Goal: Transaction & Acquisition: Purchase product/service

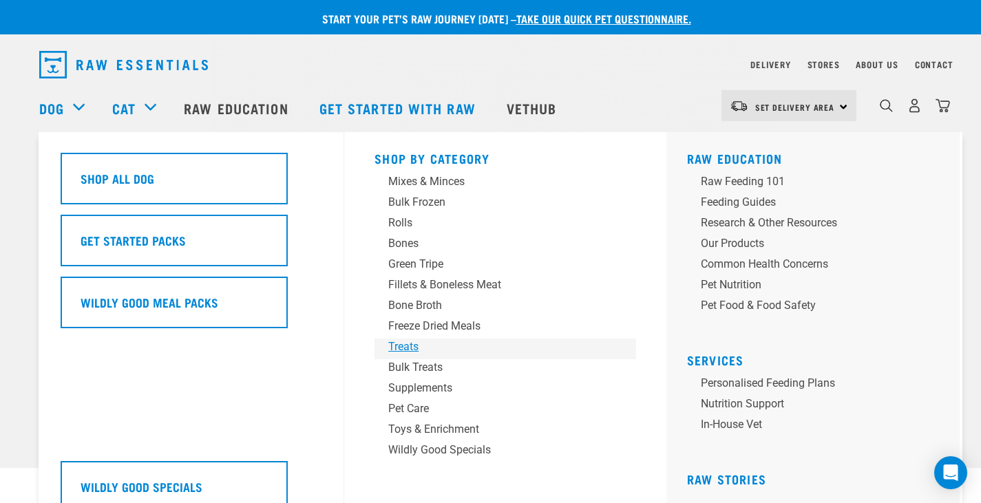
click at [395, 350] on div "Treats" at bounding box center [495, 347] width 215 height 17
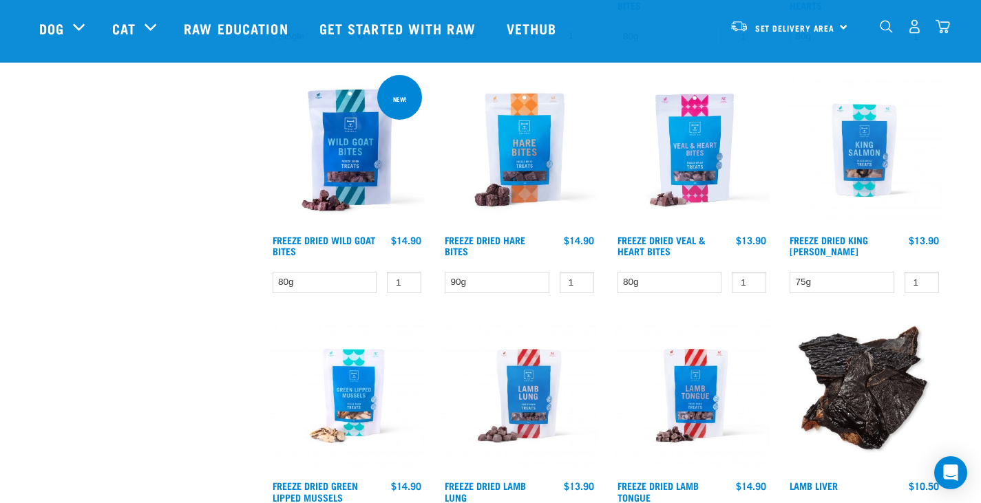
scroll to position [1790, 0]
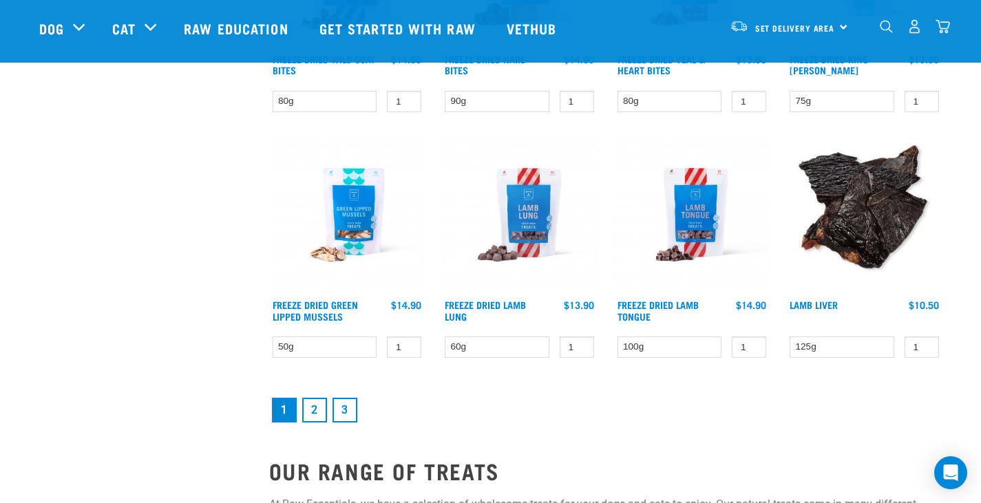
click at [317, 408] on link "2" at bounding box center [314, 410] width 25 height 25
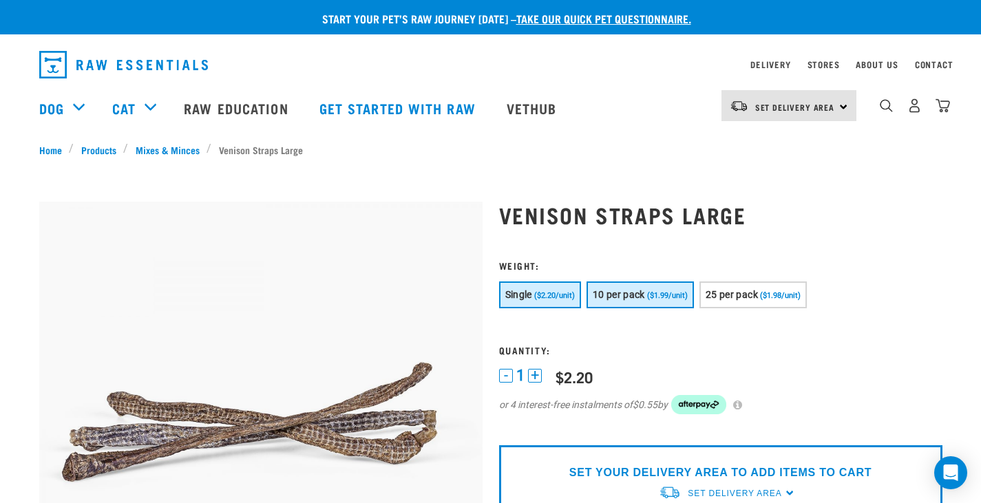
click at [616, 286] on button "10 per pack ($1.99/unit)" at bounding box center [639, 295] width 107 height 27
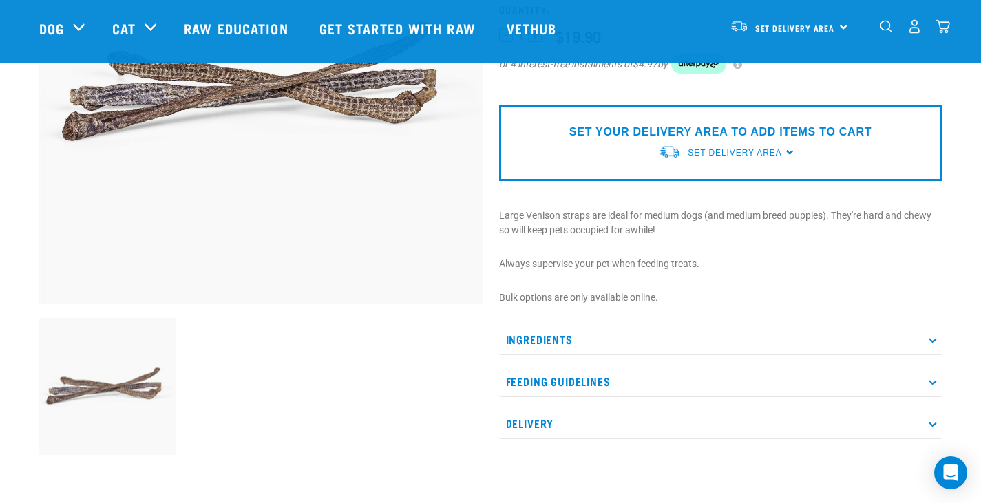
scroll to position [275, 0]
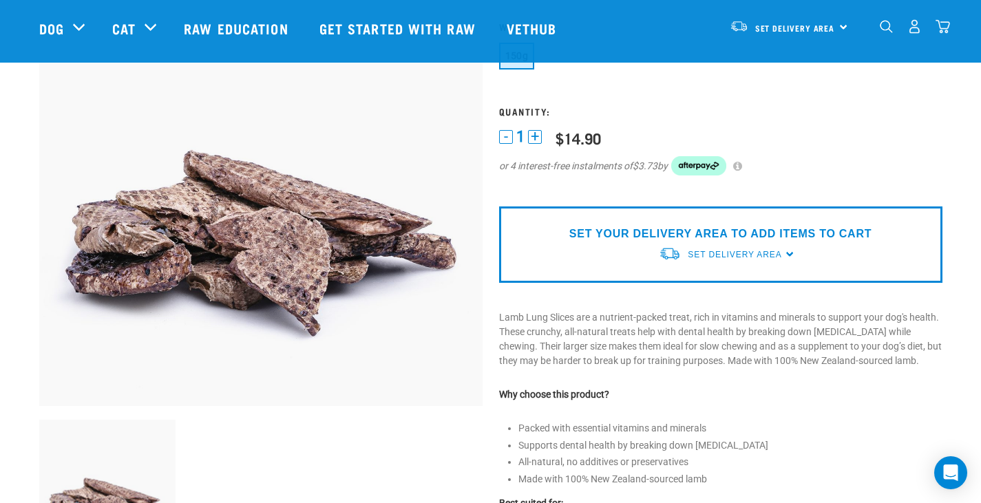
scroll to position [69, 0]
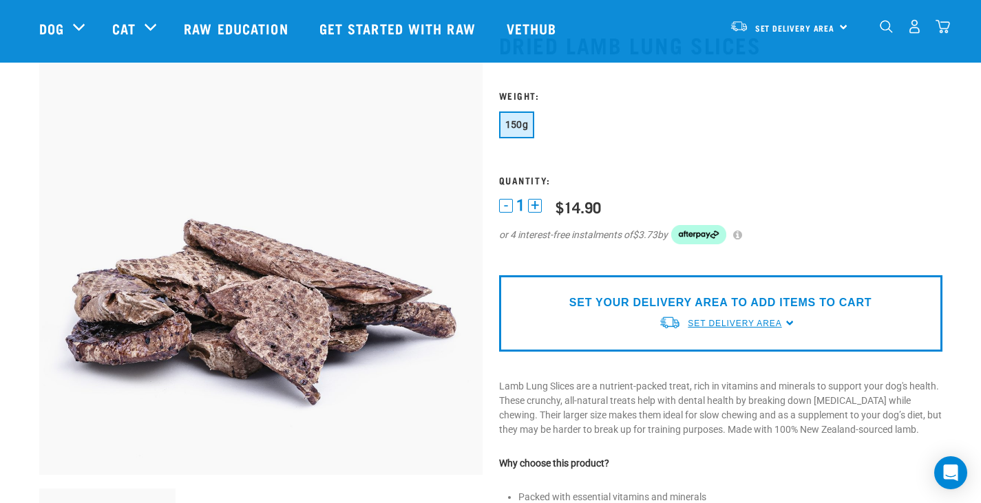
click at [715, 321] on span "Set Delivery Area" at bounding box center [735, 324] width 94 height 10
click at [716, 351] on link "[GEOGRAPHIC_DATA]" at bounding box center [727, 355] width 137 height 23
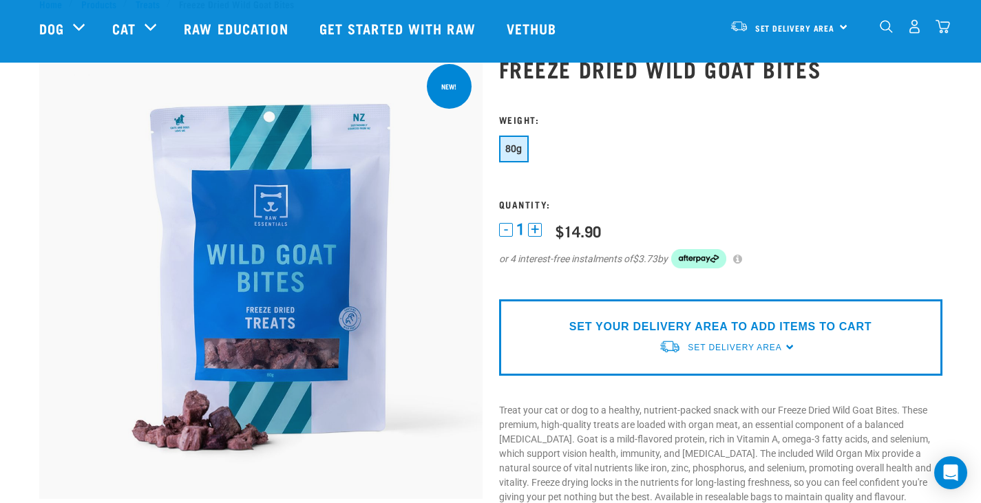
scroll to position [69, 0]
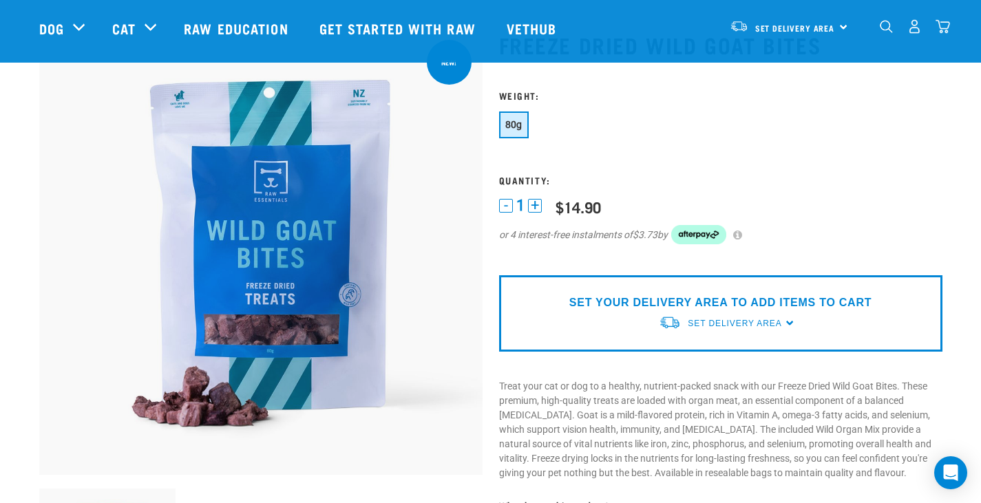
click at [712, 315] on div "Set Delivery Area" at bounding box center [735, 323] width 94 height 25
click at [714, 352] on link "[GEOGRAPHIC_DATA]" at bounding box center [727, 355] width 137 height 23
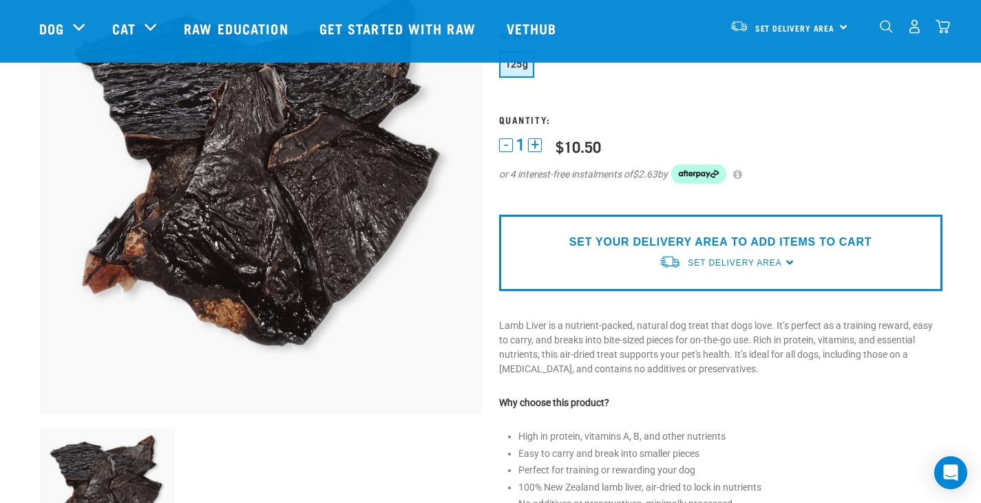
scroll to position [138, 0]
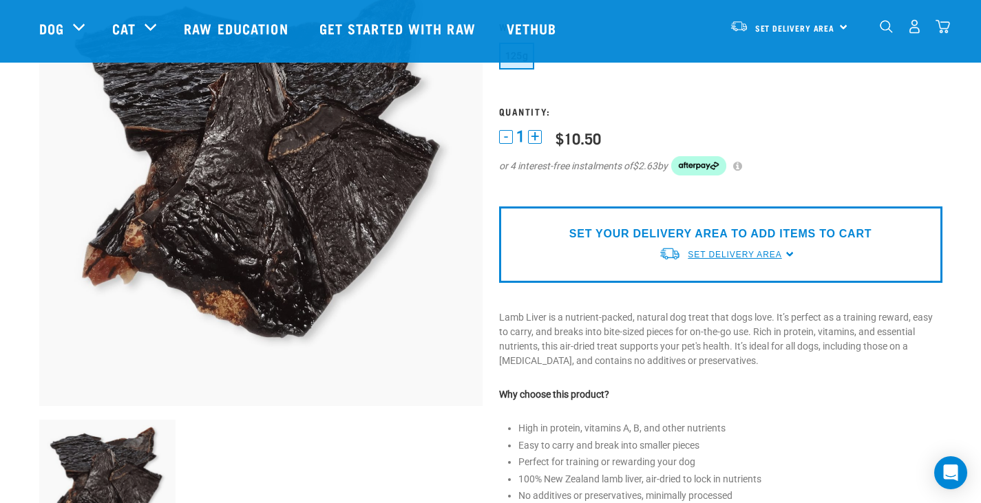
click at [713, 248] on link "Set Delivery Area" at bounding box center [735, 254] width 94 height 12
click at [713, 283] on link "[GEOGRAPHIC_DATA]" at bounding box center [727, 286] width 137 height 23
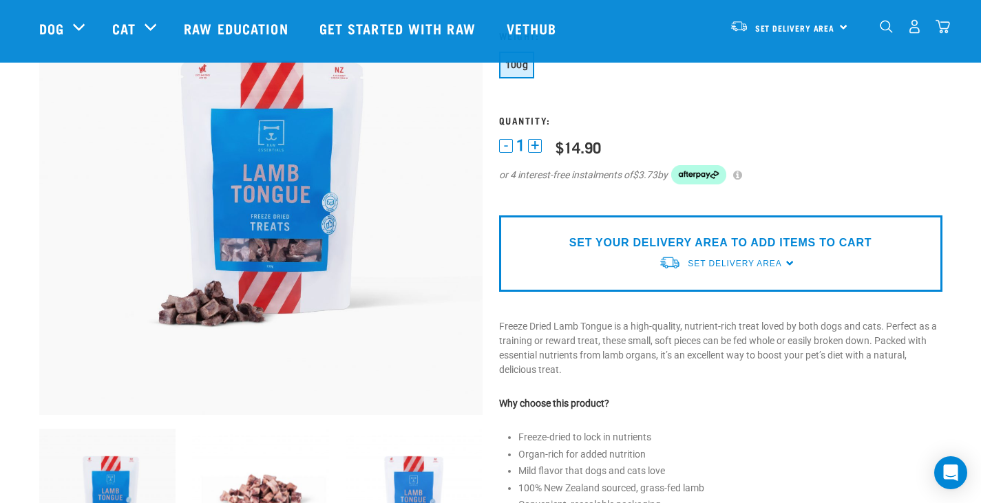
scroll to position [138, 0]
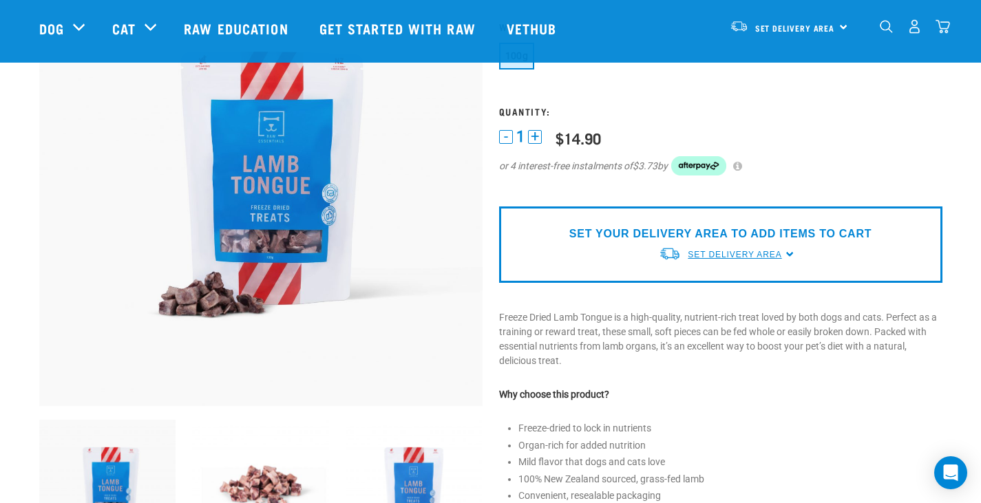
click at [694, 253] on span "Set Delivery Area" at bounding box center [735, 255] width 94 height 10
click at [694, 284] on link "[GEOGRAPHIC_DATA]" at bounding box center [727, 286] width 137 height 23
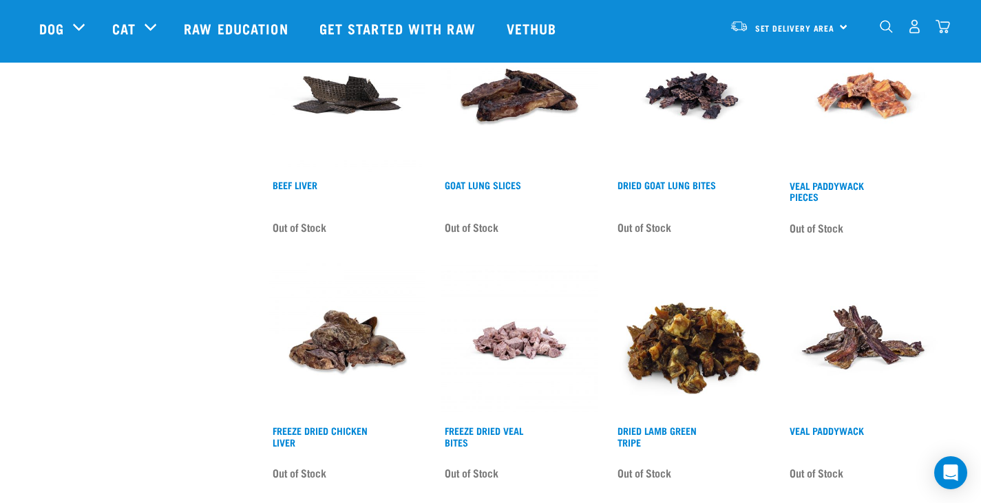
scroll to position [1721, 0]
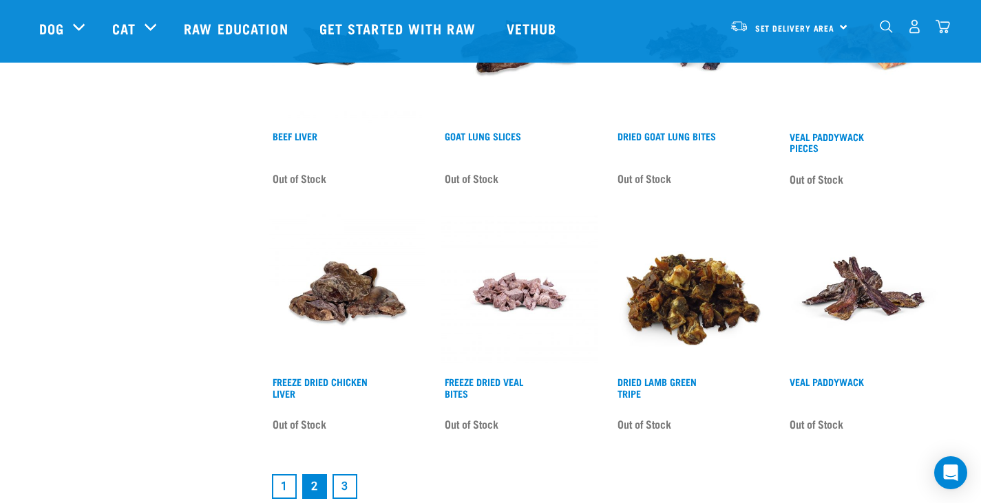
click at [349, 479] on link "3" at bounding box center [344, 486] width 25 height 25
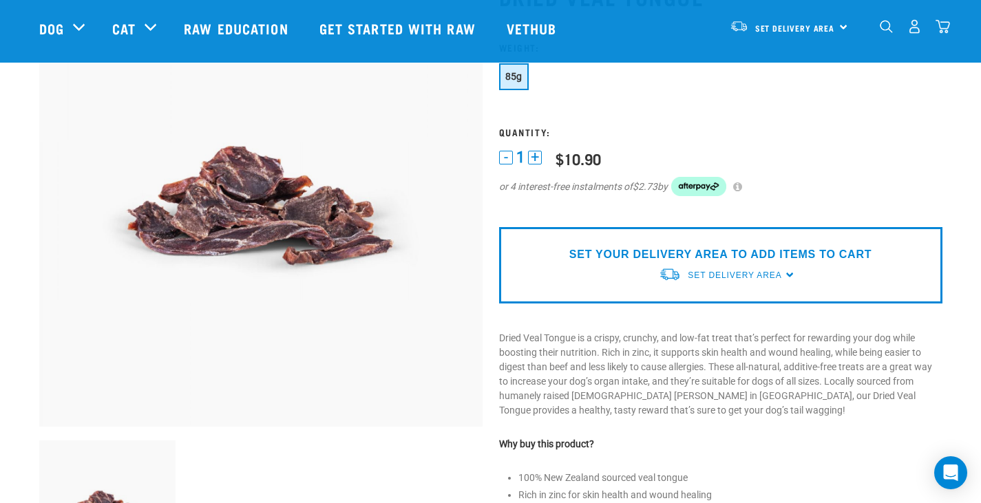
scroll to position [138, 0]
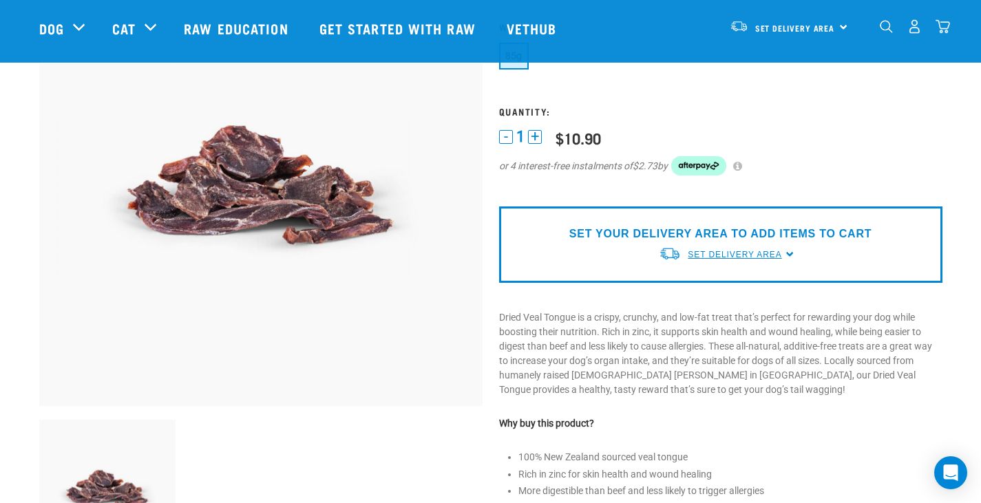
click at [732, 255] on span "Set Delivery Area" at bounding box center [735, 255] width 94 height 10
click at [718, 282] on link "[GEOGRAPHIC_DATA]" at bounding box center [727, 286] width 137 height 23
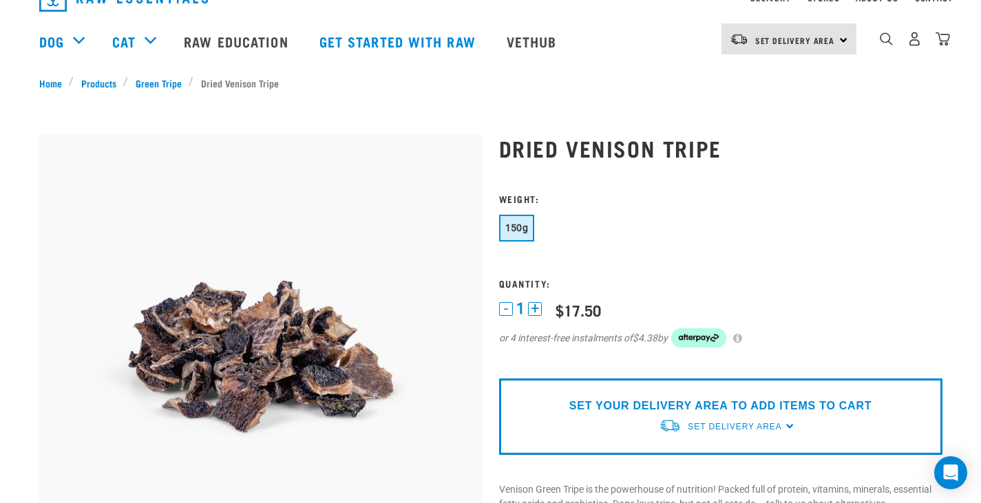
scroll to position [138, 0]
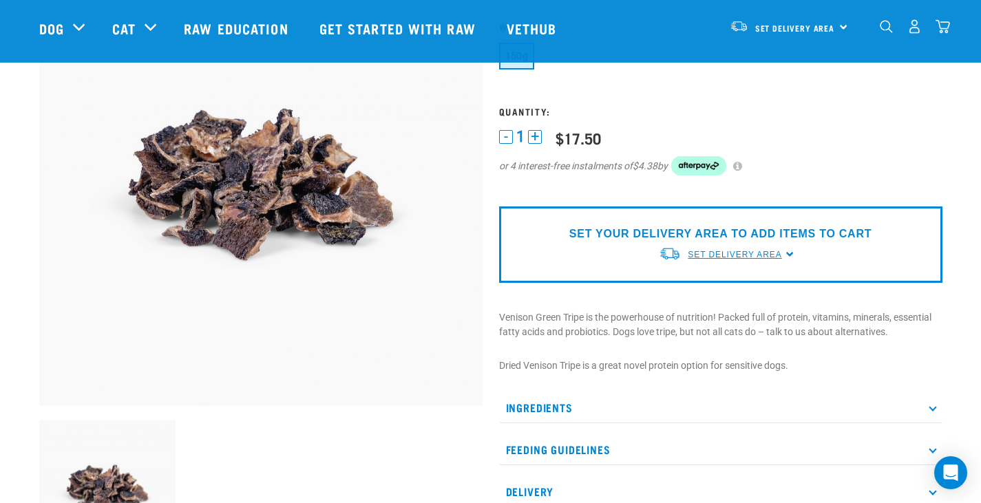
click at [727, 260] on link "Set Delivery Area" at bounding box center [735, 254] width 94 height 12
click at [717, 293] on link "[GEOGRAPHIC_DATA]" at bounding box center [727, 286] width 137 height 23
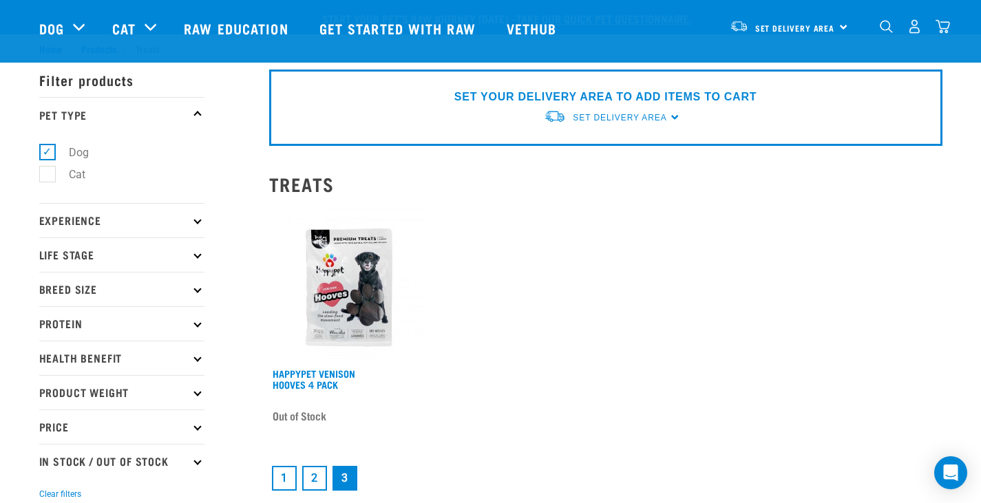
scroll to position [344, 0]
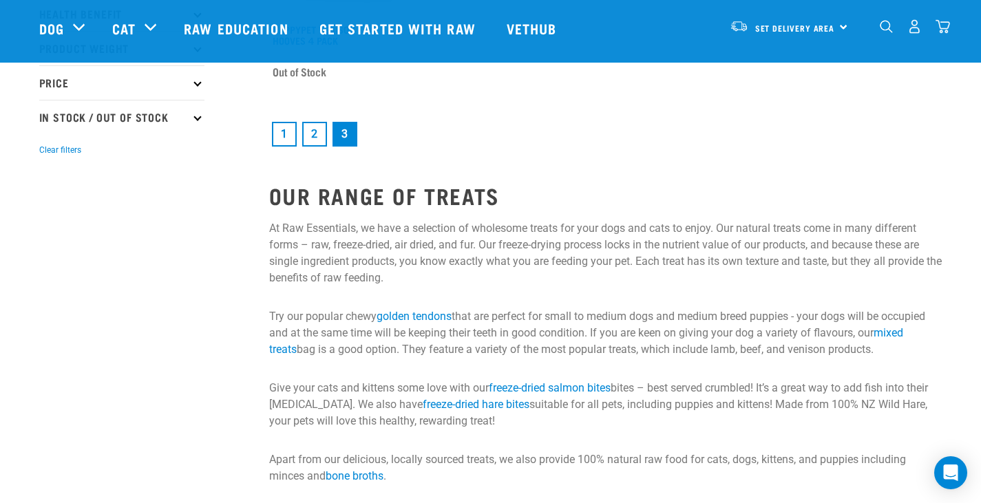
click at [282, 139] on link "1" at bounding box center [284, 134] width 25 height 25
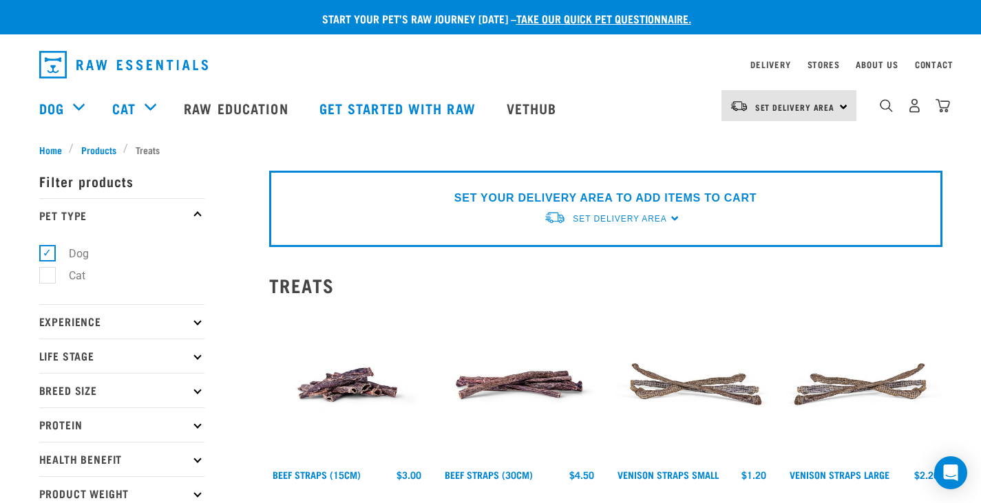
scroll to position [69, 0]
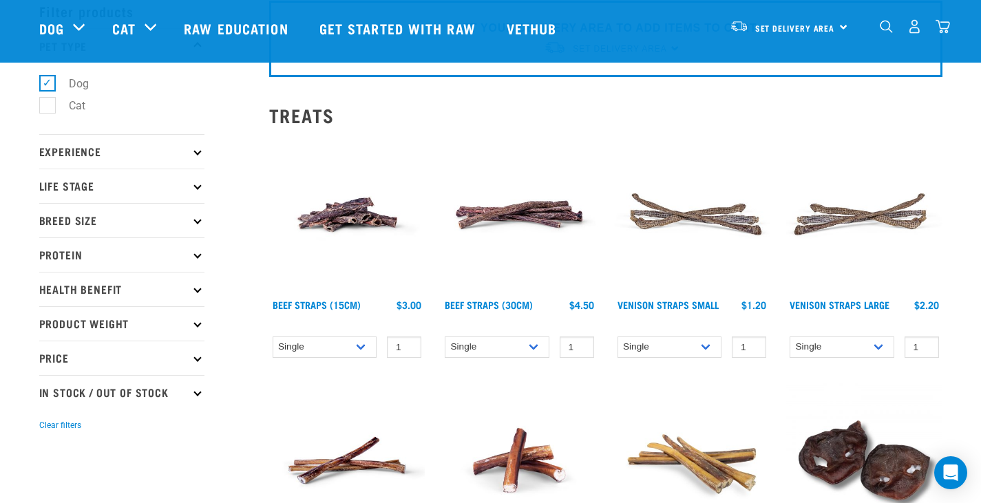
click at [701, 205] on img at bounding box center [692, 215] width 156 height 156
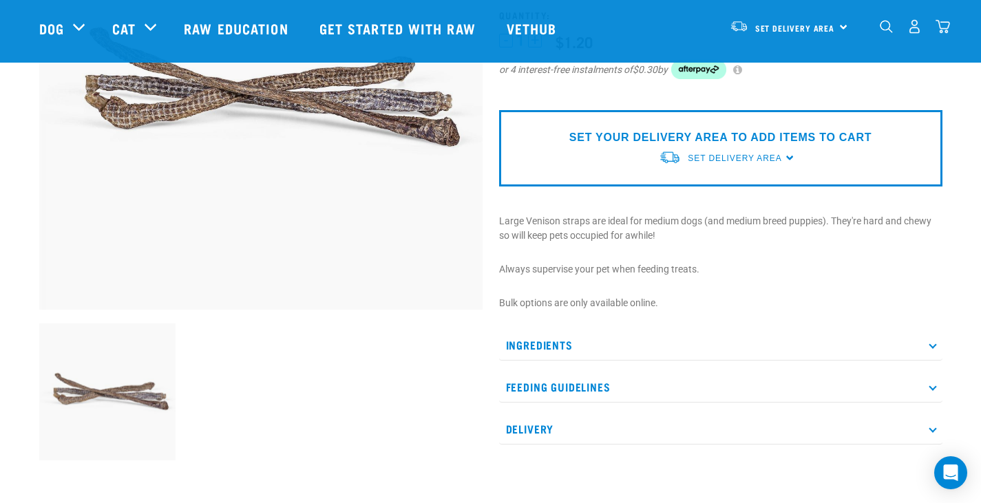
scroll to position [275, 0]
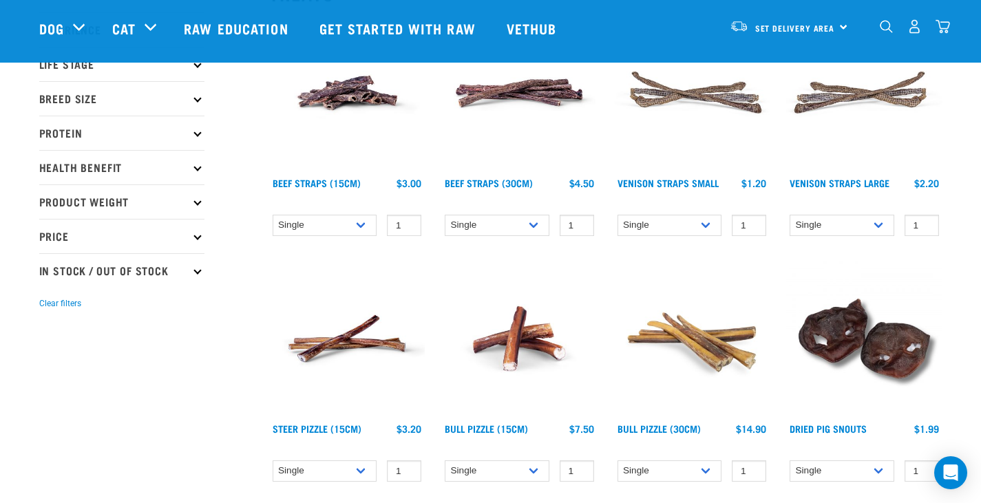
scroll to position [207, 0]
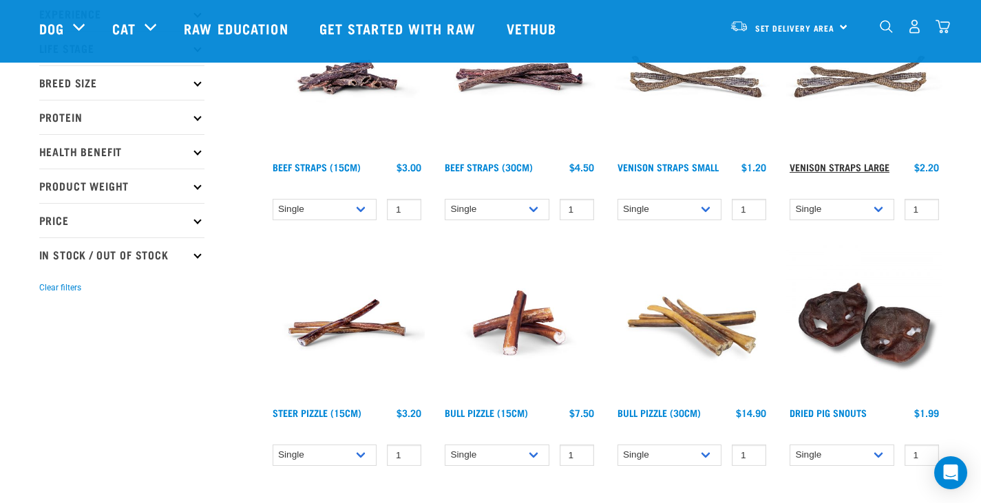
click at [854, 165] on link "Venison Straps Large" at bounding box center [840, 167] width 100 height 5
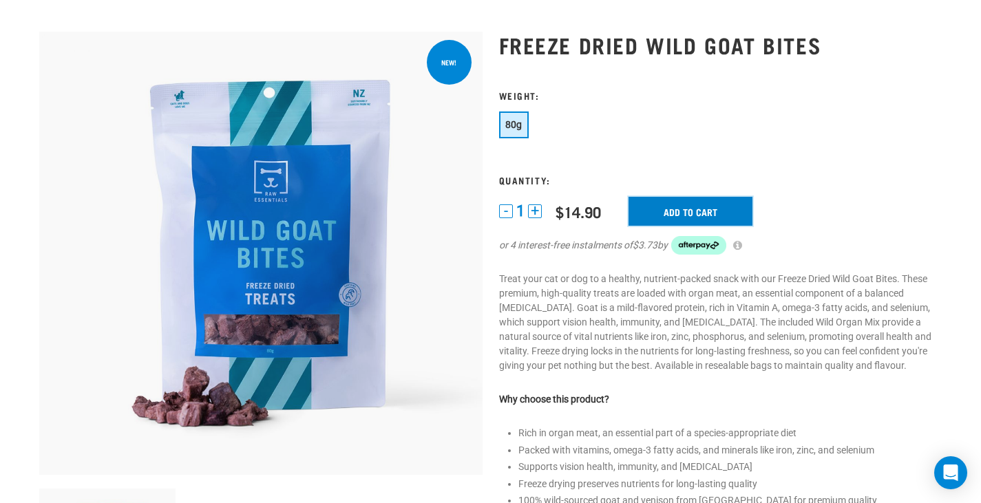
click at [697, 202] on input "Add to cart" at bounding box center [690, 211] width 124 height 29
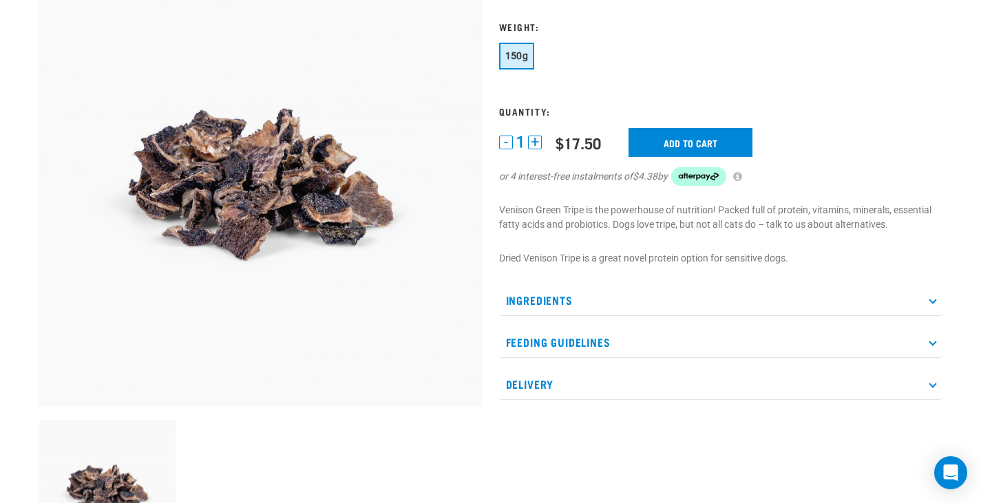
click at [695, 108] on h3 "Quantity:" at bounding box center [720, 111] width 443 height 10
click at [695, 135] on input "Add to cart" at bounding box center [690, 142] width 124 height 29
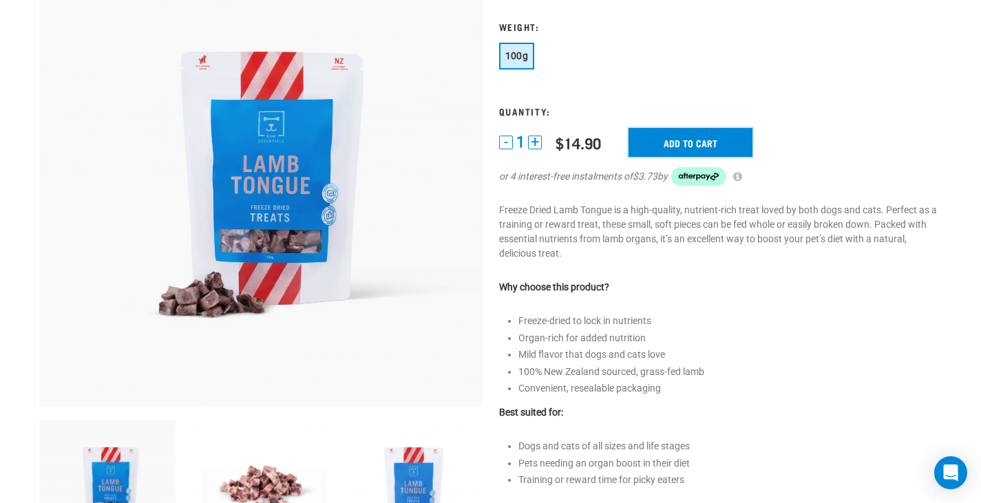
click at [695, 143] on input "Add to cart" at bounding box center [690, 142] width 124 height 29
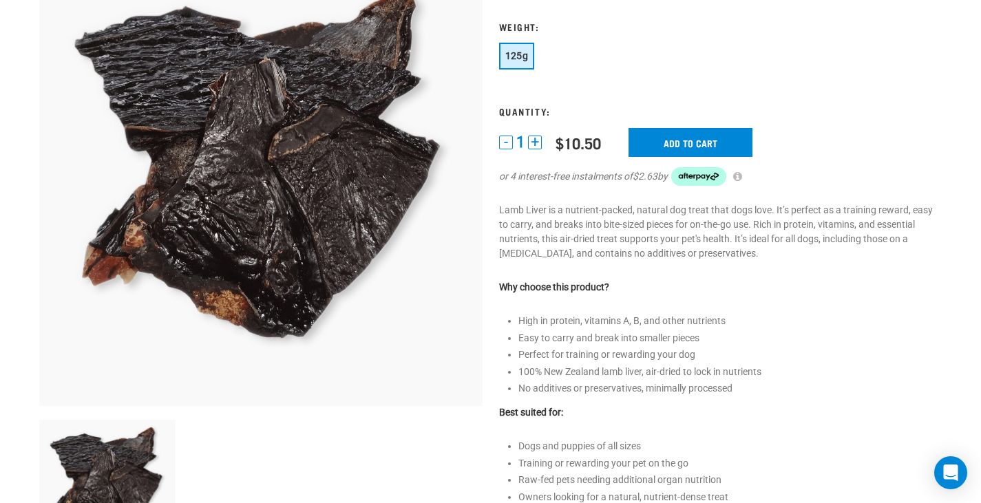
click at [710, 127] on form "125g" at bounding box center [720, 112] width 443 height 182
click at [713, 147] on input "Add to cart" at bounding box center [690, 142] width 124 height 29
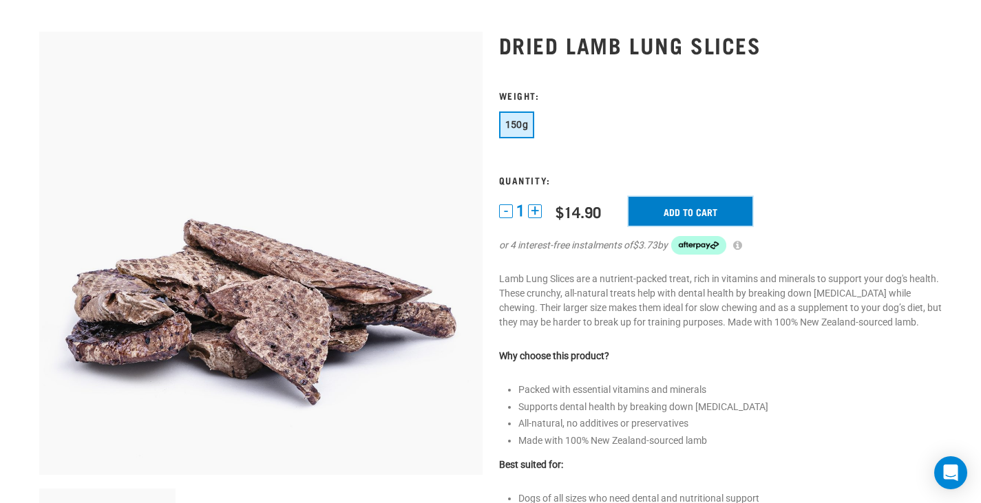
click at [675, 211] on input "Add to cart" at bounding box center [690, 211] width 124 height 29
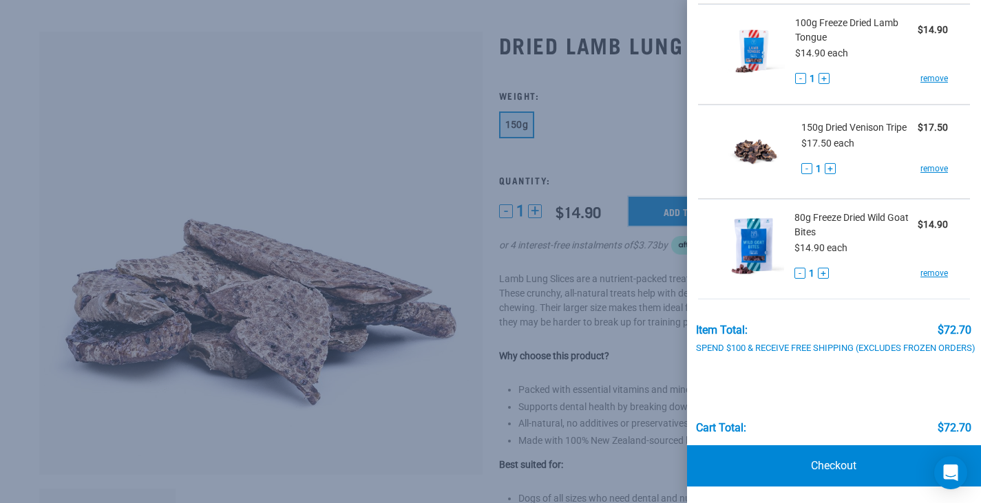
scroll to position [271, 0]
click at [335, 96] on div at bounding box center [490, 251] width 981 height 503
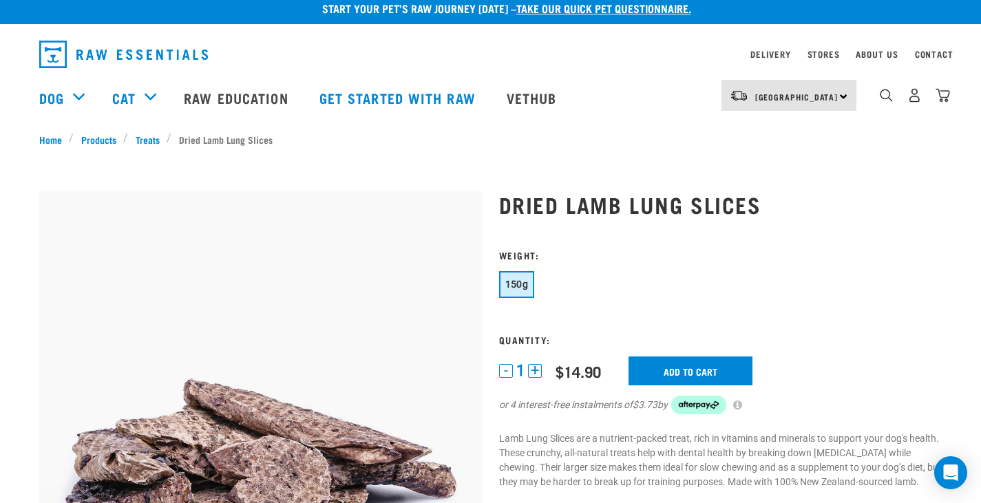
scroll to position [0, 0]
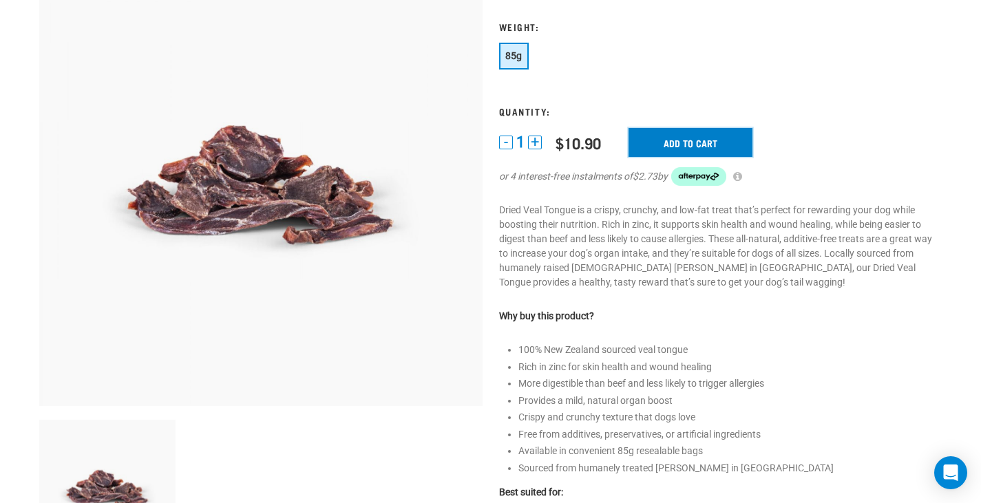
click at [712, 147] on input "Add to cart" at bounding box center [690, 142] width 124 height 29
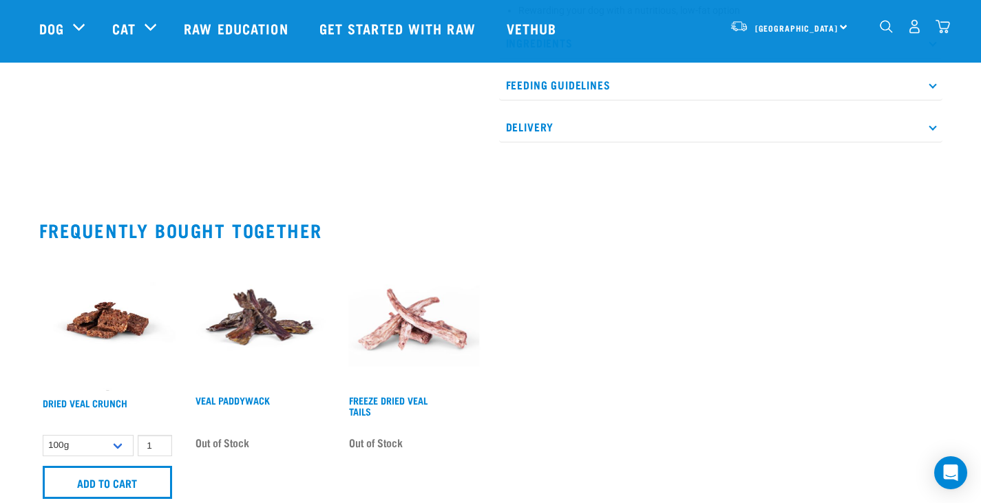
scroll to position [790, 0]
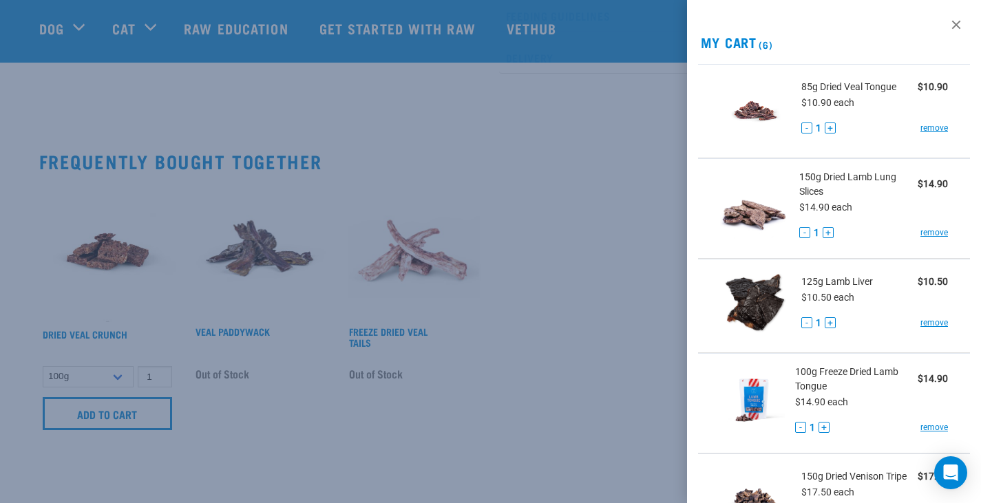
click at [491, 404] on div at bounding box center [490, 251] width 981 height 503
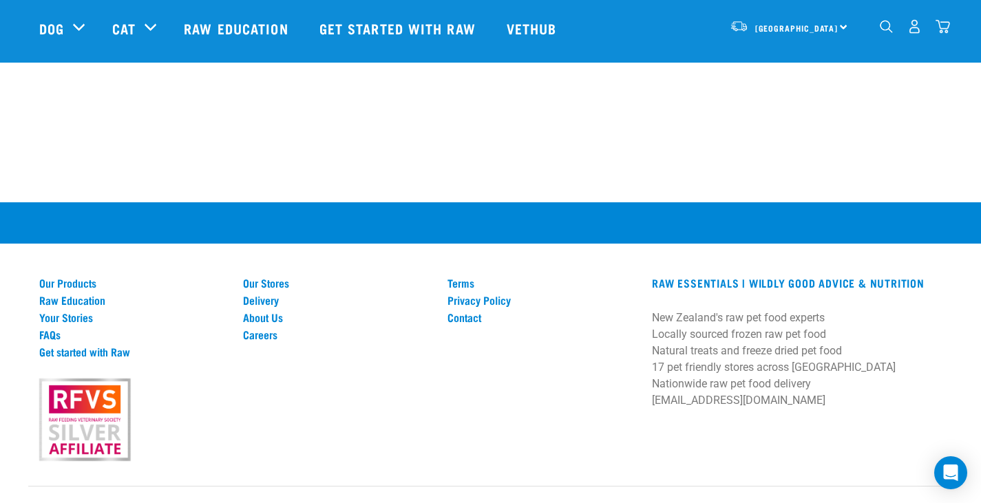
scroll to position [1409, 0]
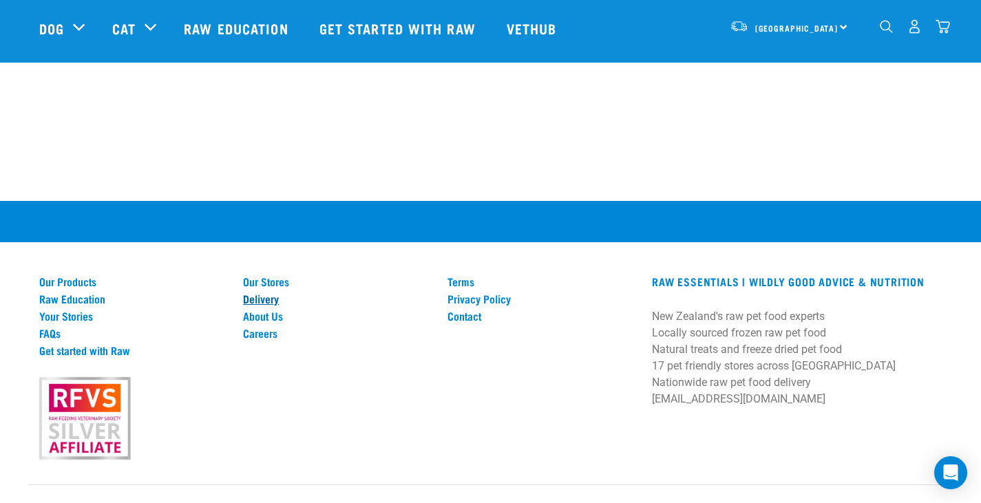
click at [280, 295] on link "Delivery" at bounding box center [337, 299] width 188 height 12
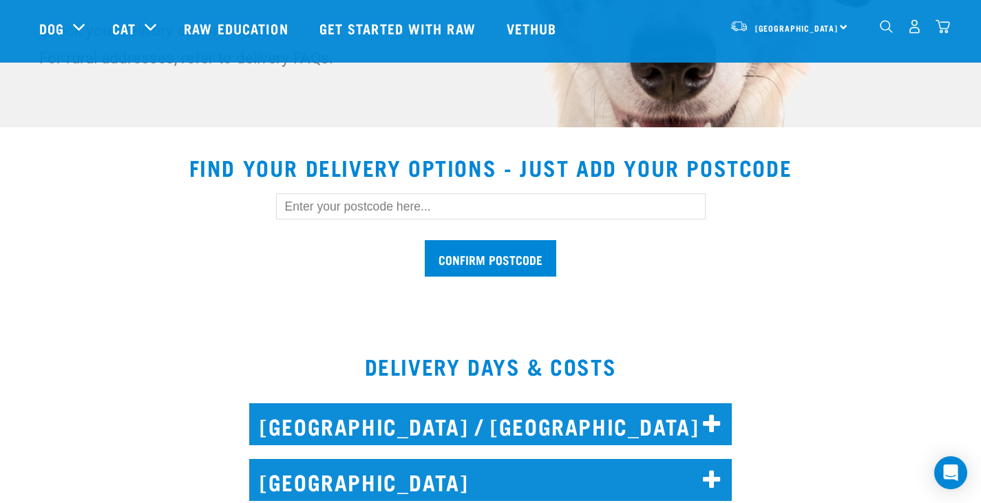
scroll to position [344, 0]
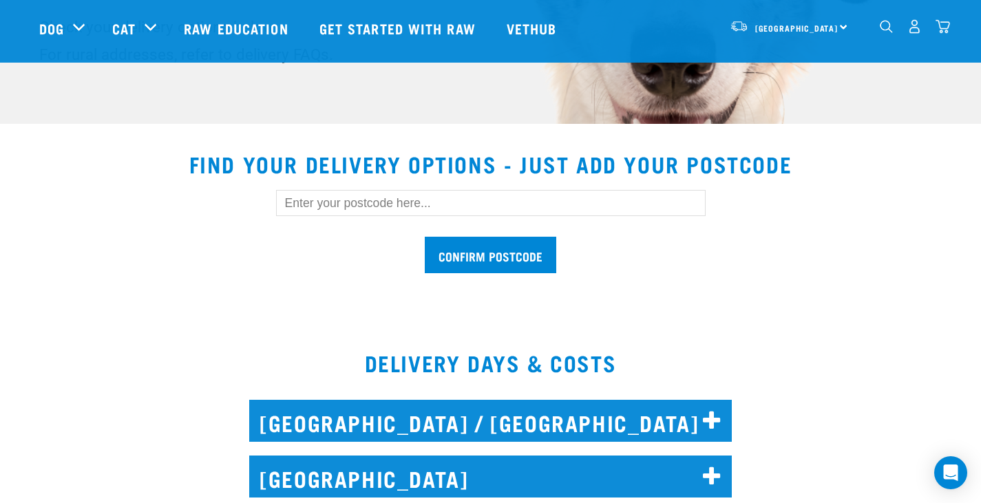
click at [306, 418] on h2 "NORTH AUCKLAND / WHANGAREI" at bounding box center [490, 421] width 483 height 42
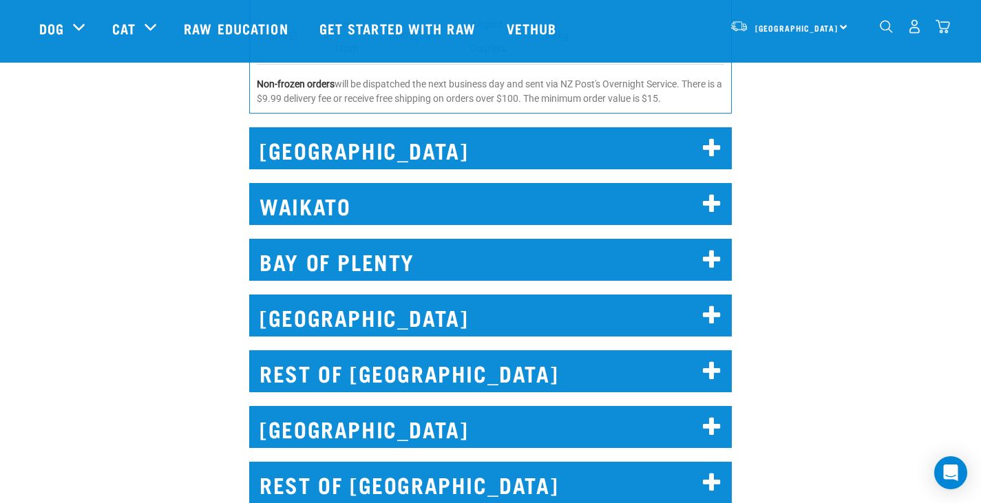
scroll to position [1170, 0]
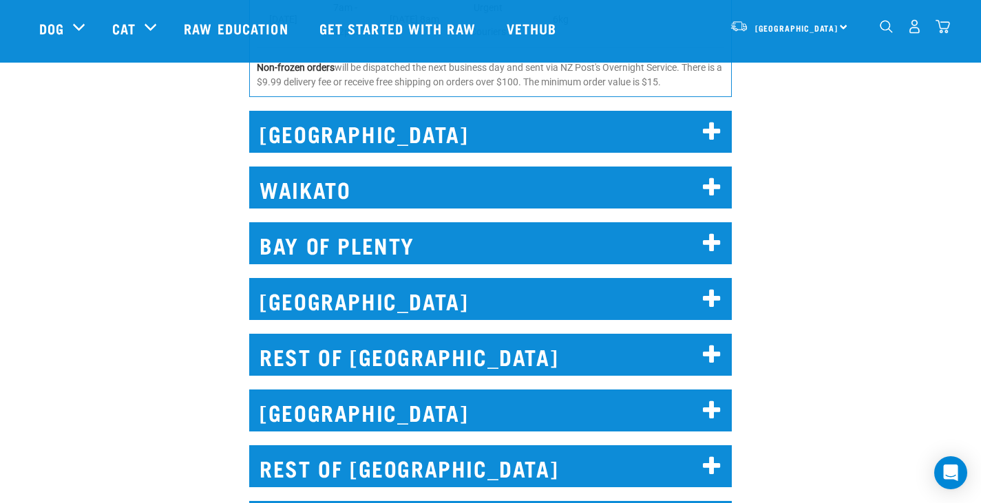
click at [324, 297] on h2 "WELLINGTON" at bounding box center [490, 299] width 483 height 42
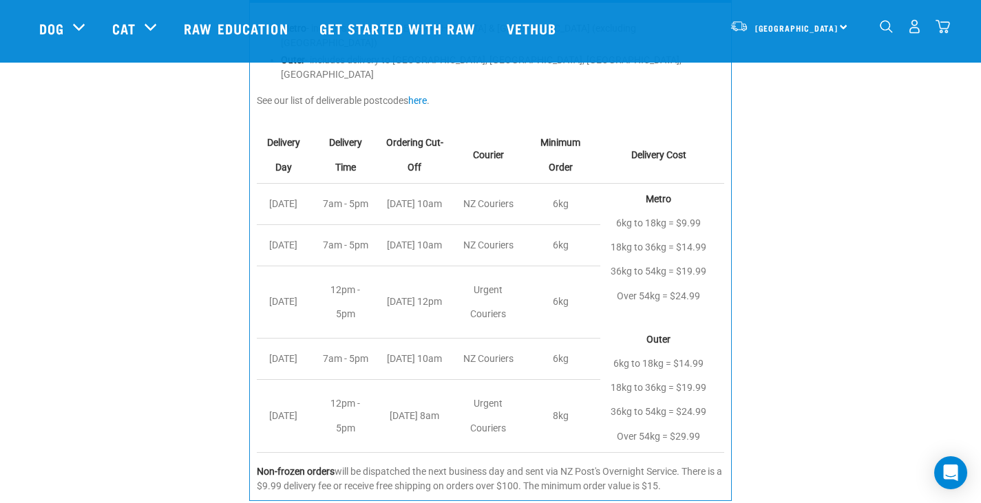
scroll to position [1514, 0]
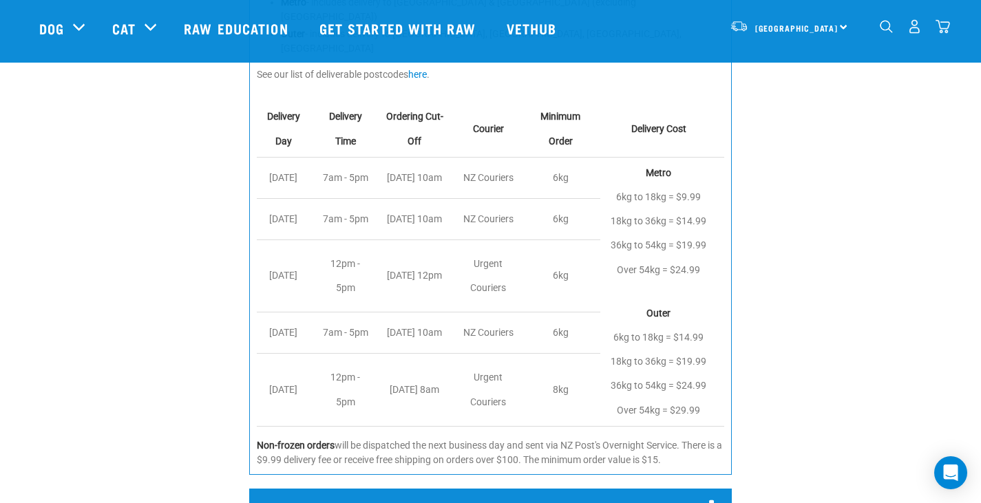
drag, startPoint x: 805, startPoint y: 334, endPoint x: 809, endPoint y: 401, distance: 67.5
click at [809, 401] on div "WELLINGTON Metro - includes delivery to Central Wellington & Lower Hutt (exclud…" at bounding box center [490, 201] width 997 height 572
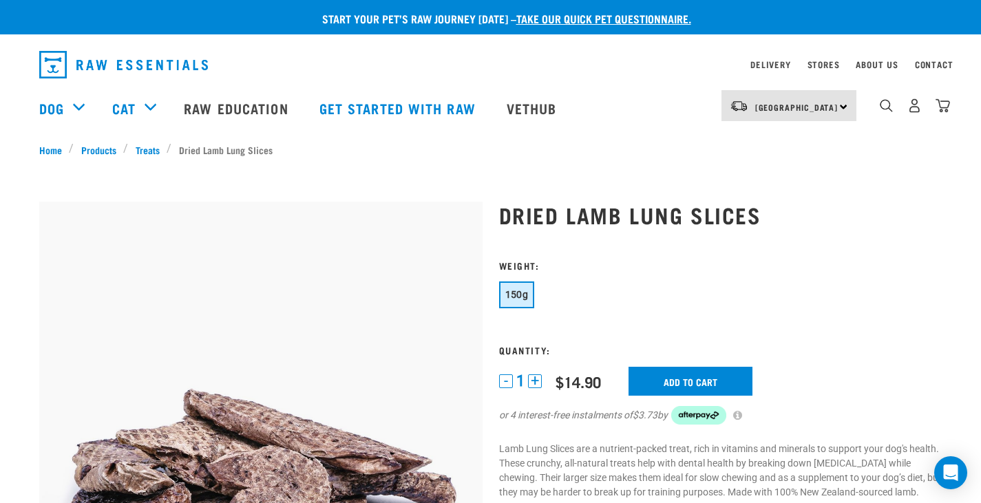
click at [940, 109] on img "dropdown navigation" at bounding box center [942, 105] width 14 height 14
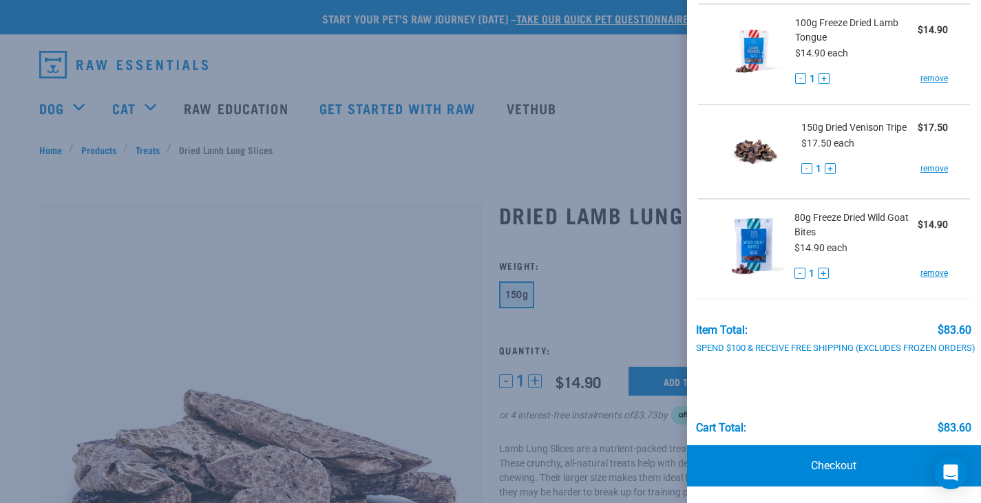
scroll to position [297, 0]
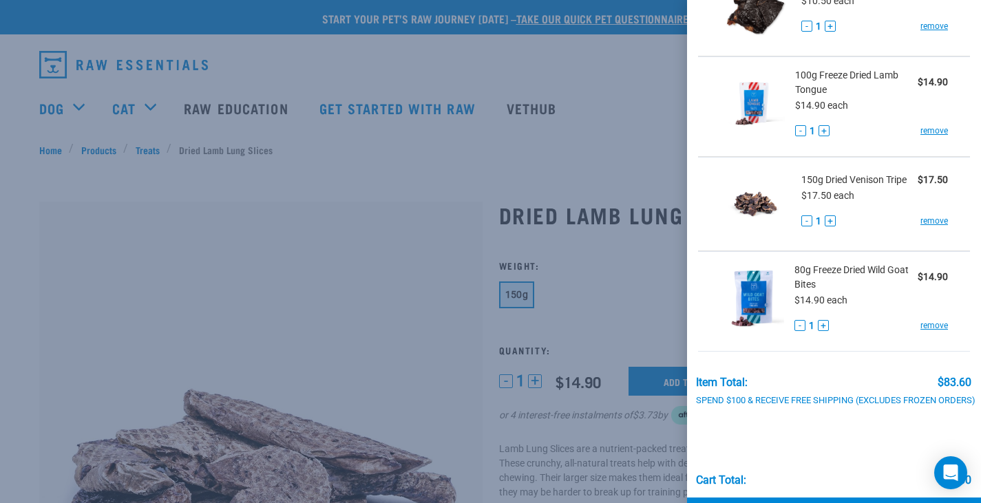
click at [820, 330] on button "+" at bounding box center [823, 325] width 11 height 11
click at [796, 327] on button "-" at bounding box center [799, 325] width 11 height 11
click at [830, 226] on button "+" at bounding box center [830, 220] width 11 height 11
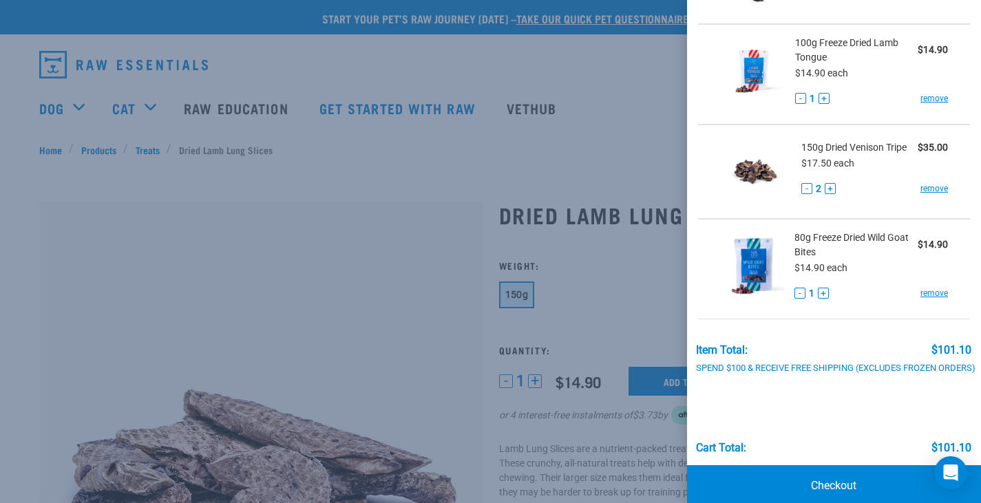
scroll to position [366, 0]
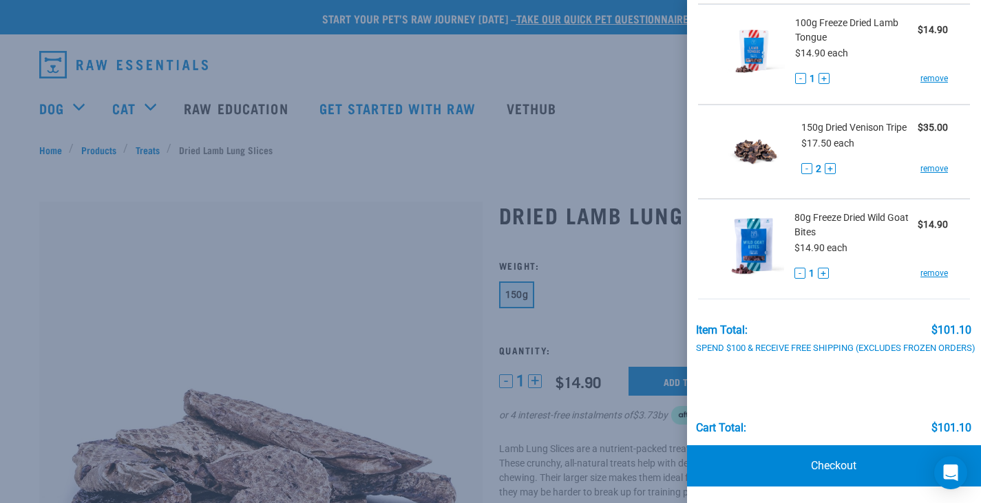
click at [273, 200] on div at bounding box center [490, 251] width 981 height 503
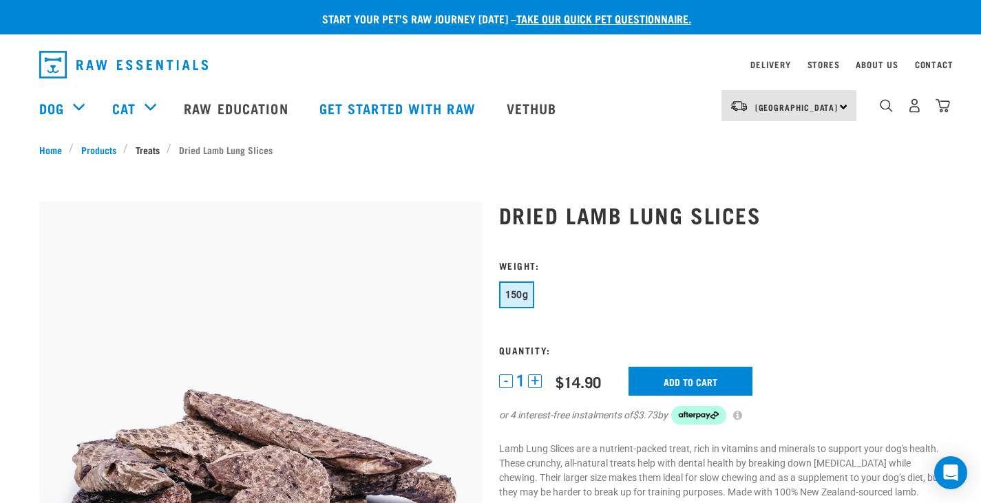
click at [141, 154] on link "Treats" at bounding box center [147, 149] width 39 height 14
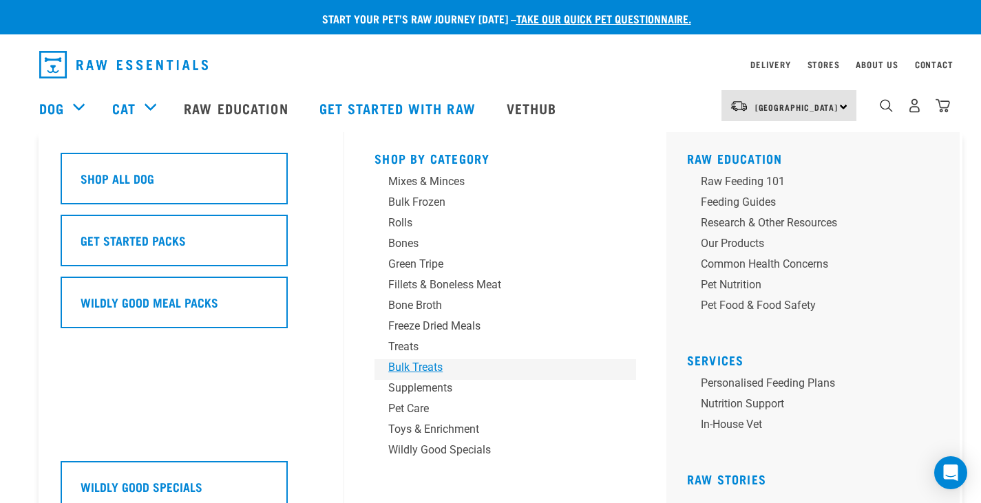
click at [445, 370] on div "Bulk Treats" at bounding box center [495, 367] width 215 height 17
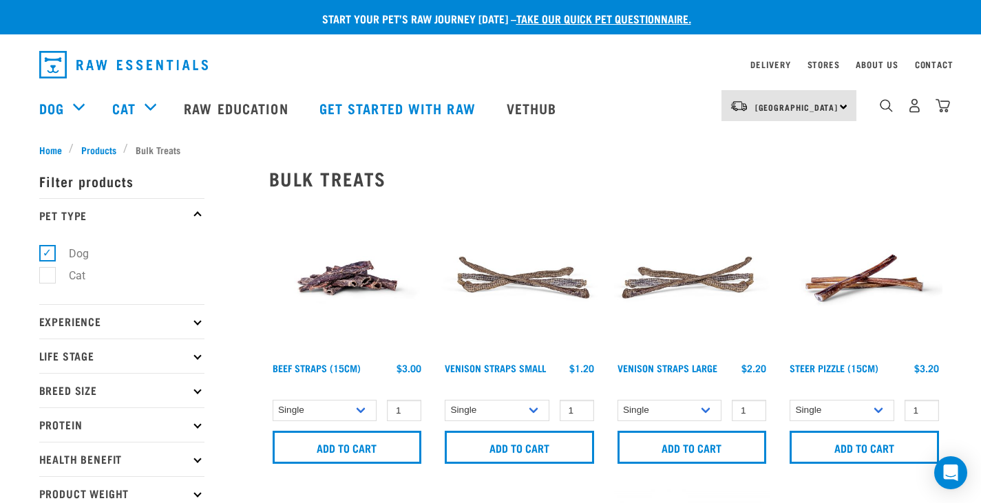
drag, startPoint x: 494, startPoint y: 266, endPoint x: 802, endPoint y: 198, distance: 316.0
click at [802, 198] on div "Steer Pizzle (15cm)" at bounding box center [864, 336] width 173 height 288
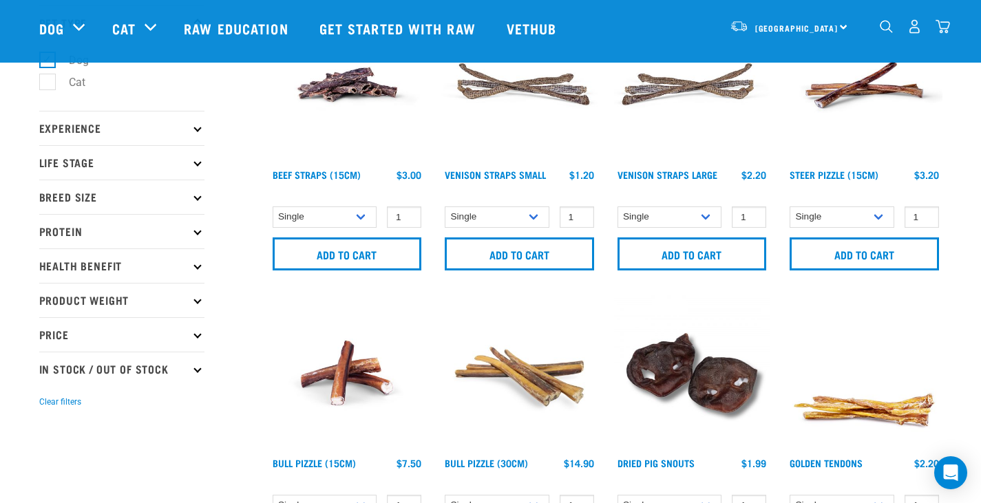
scroll to position [69, 0]
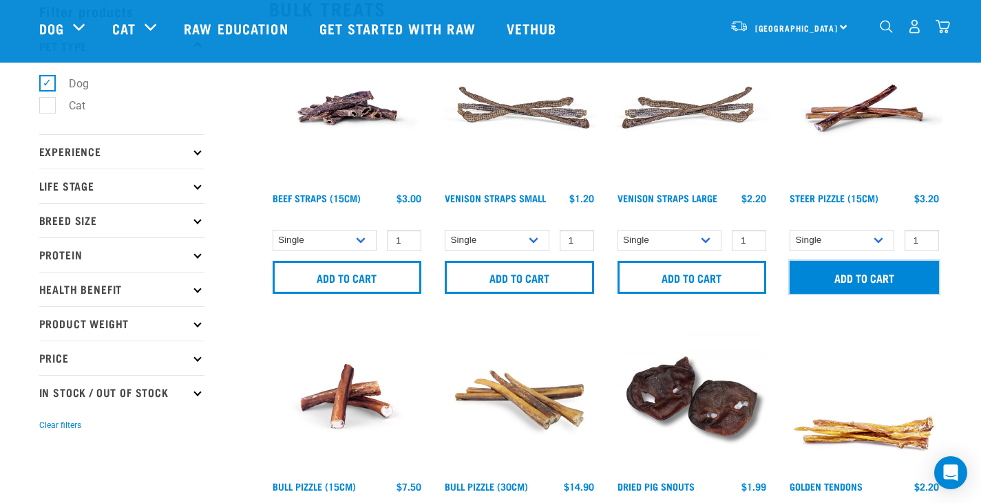
click at [827, 279] on input "Add to cart" at bounding box center [864, 277] width 149 height 33
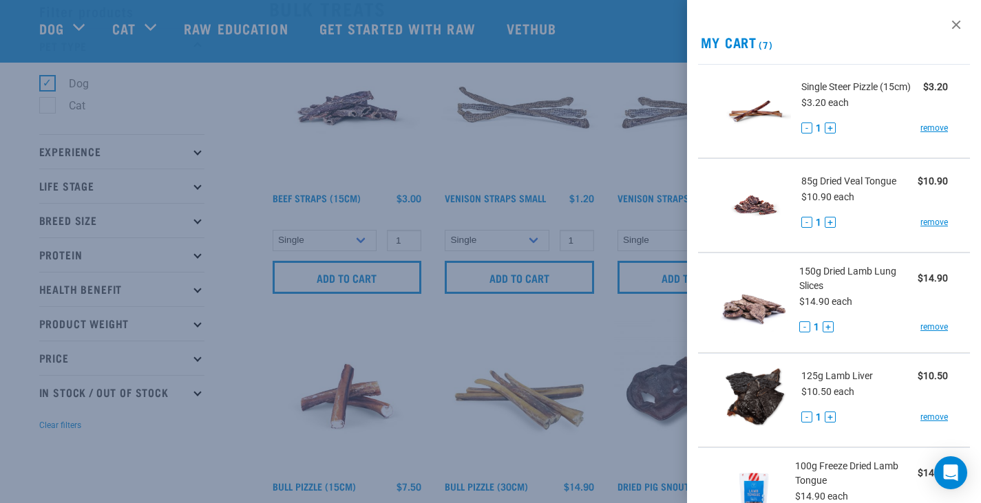
click at [580, 337] on div at bounding box center [490, 251] width 981 height 503
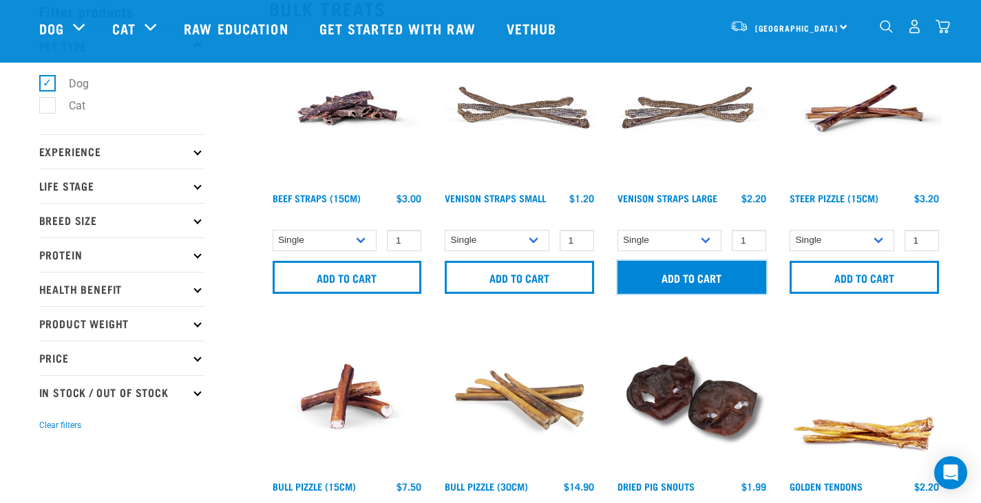
click at [662, 286] on input "Add to cart" at bounding box center [691, 277] width 149 height 33
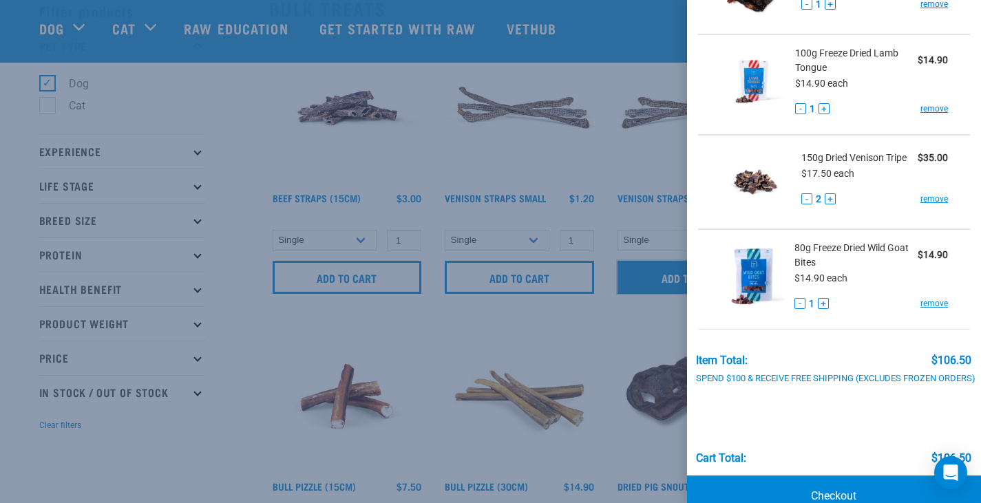
scroll to position [551, 0]
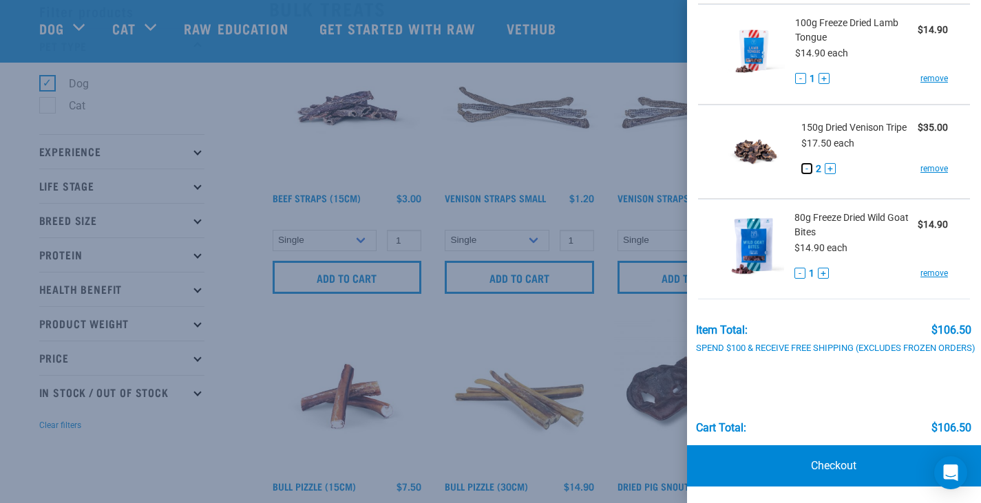
click at [803, 171] on button "-" at bounding box center [806, 168] width 11 height 11
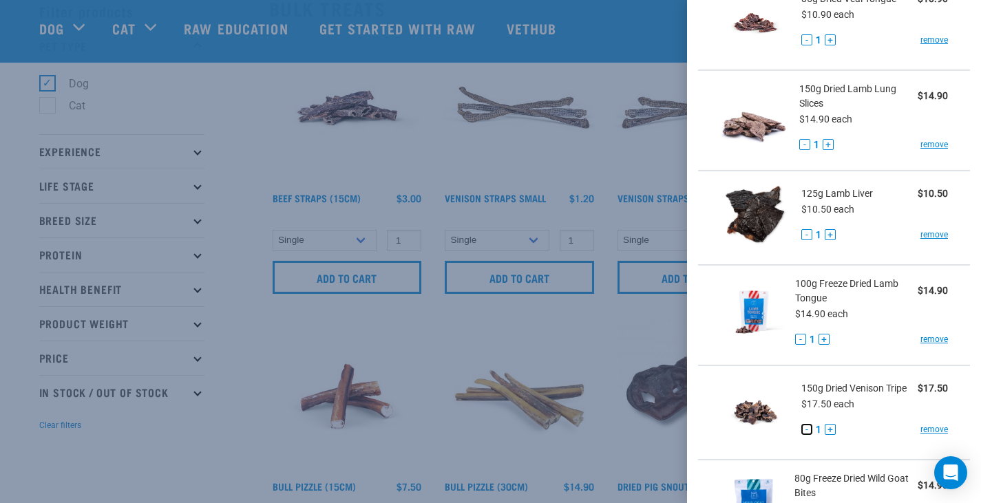
scroll to position [275, 0]
click at [831, 240] on button "+" at bounding box center [830, 236] width 11 height 11
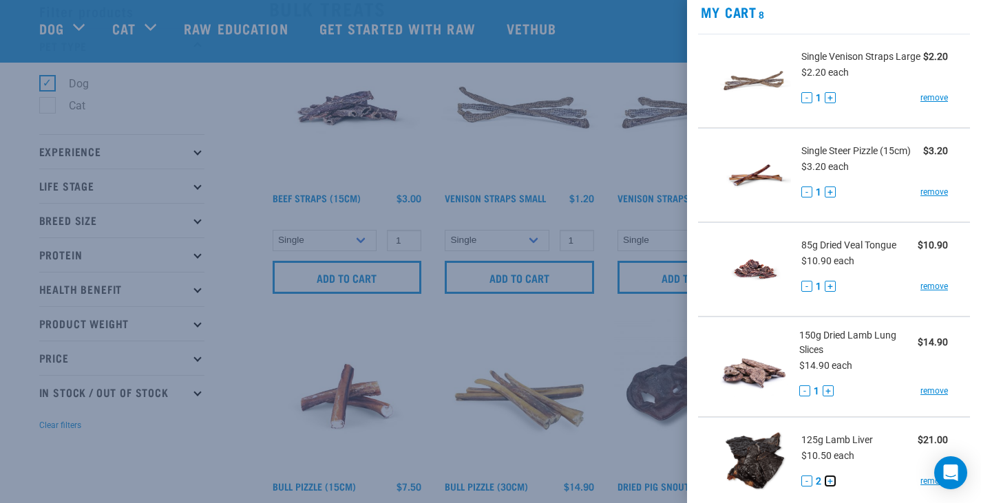
scroll to position [0, 0]
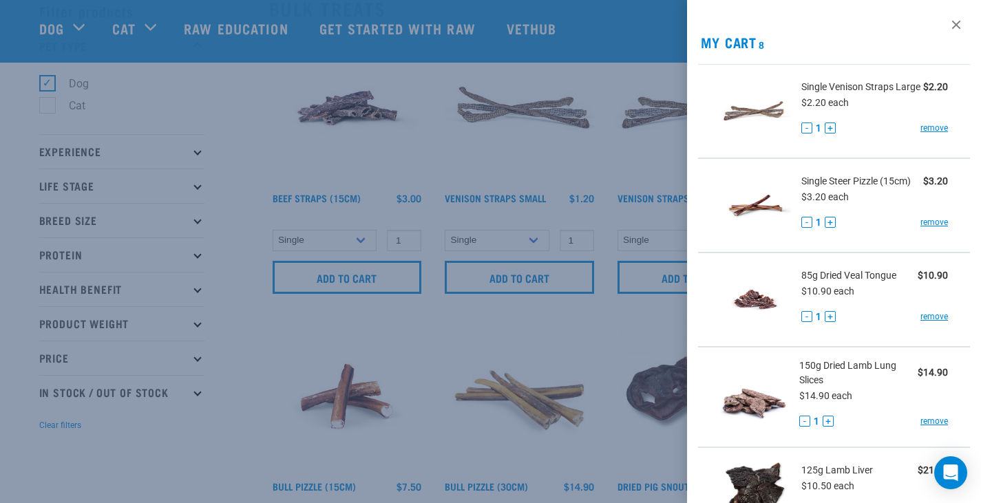
click at [388, 276] on div at bounding box center [490, 251] width 981 height 503
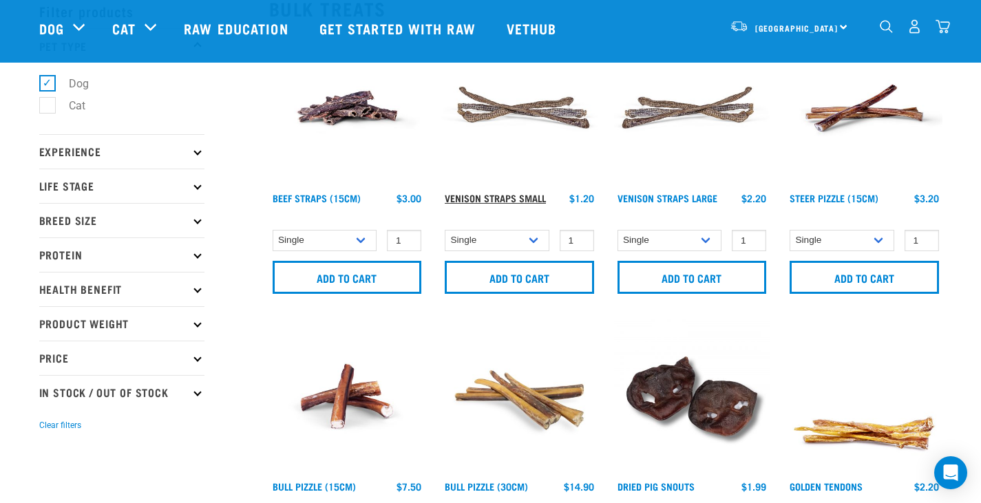
click at [523, 195] on link "Venison Straps Small" at bounding box center [495, 197] width 101 height 5
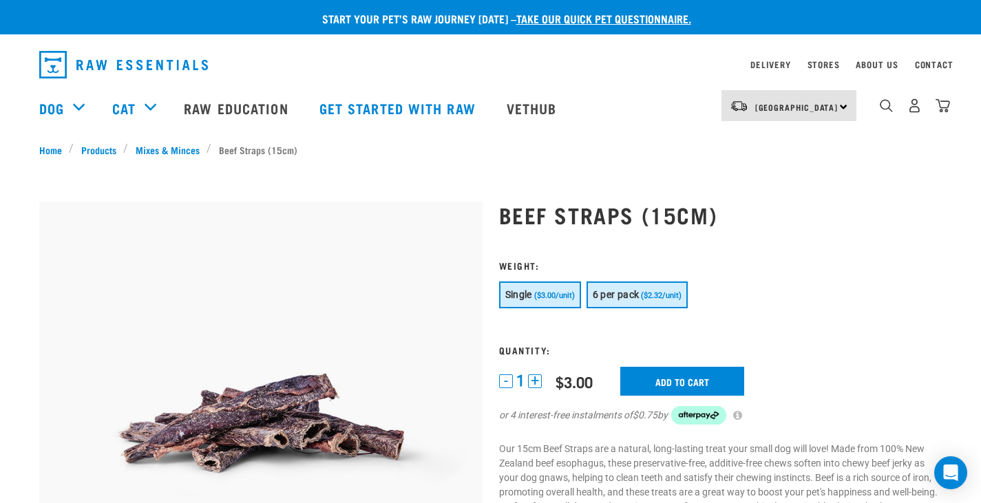
click at [619, 297] on span "6 per pack" at bounding box center [616, 294] width 47 height 11
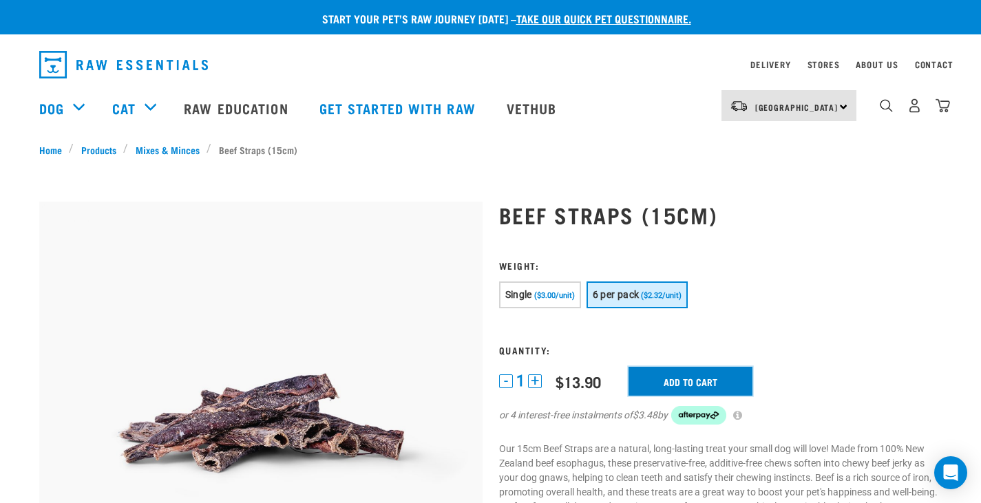
click at [680, 381] on input "Add to cart" at bounding box center [690, 381] width 124 height 29
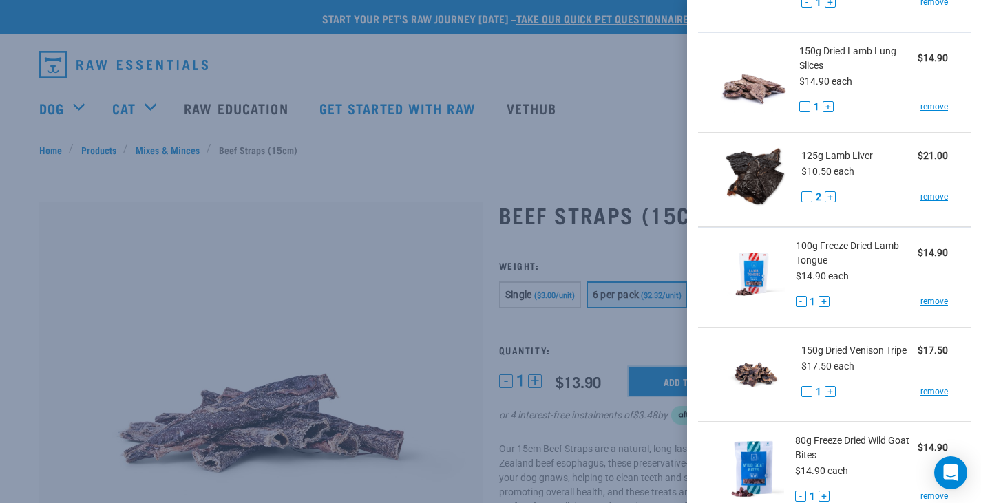
scroll to position [413, 0]
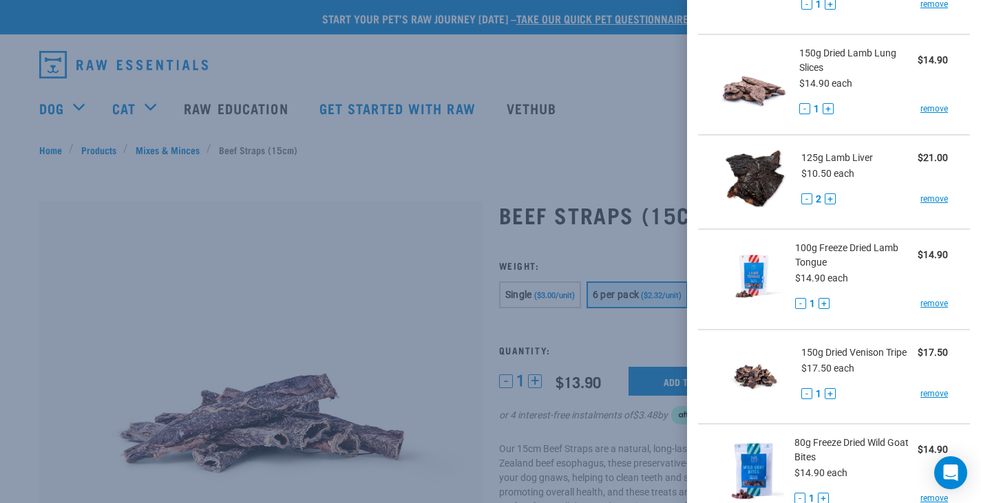
click at [809, 204] on button "-" at bounding box center [806, 198] width 11 height 11
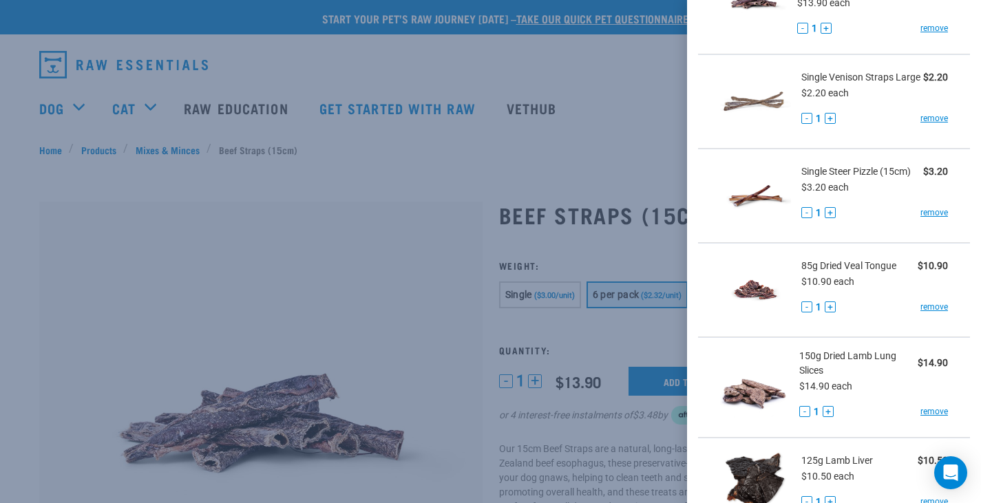
scroll to position [0, 0]
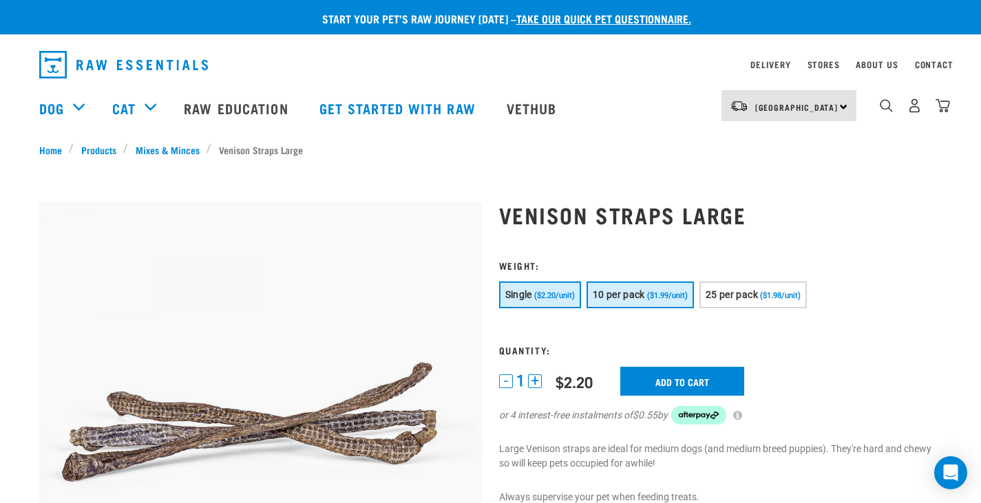
click at [628, 296] on span "10 per pack" at bounding box center [619, 294] width 52 height 11
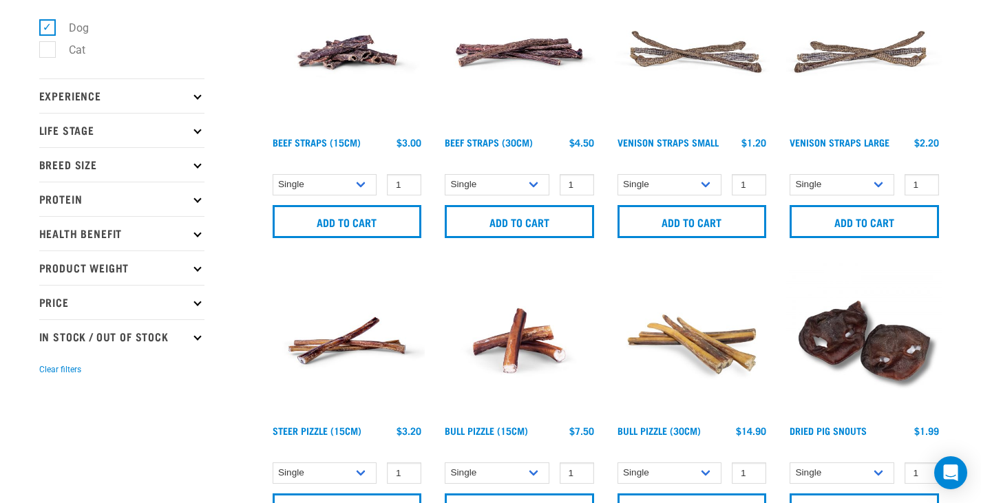
click at [511, 46] on img at bounding box center [519, 53] width 156 height 156
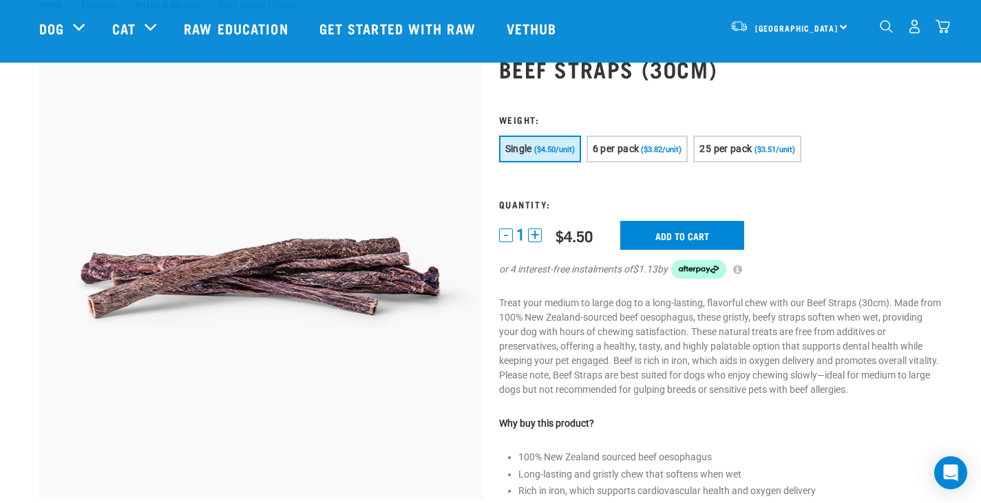
scroll to position [69, 0]
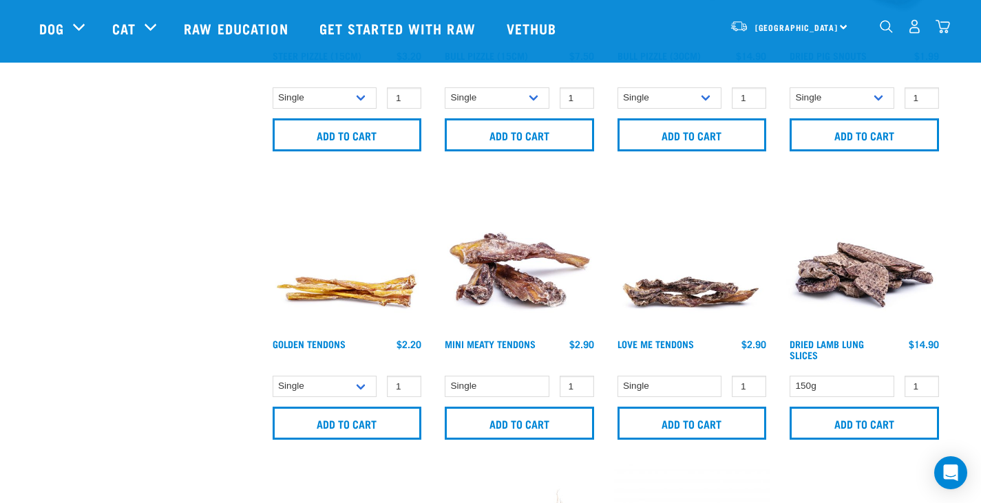
scroll to position [501, 0]
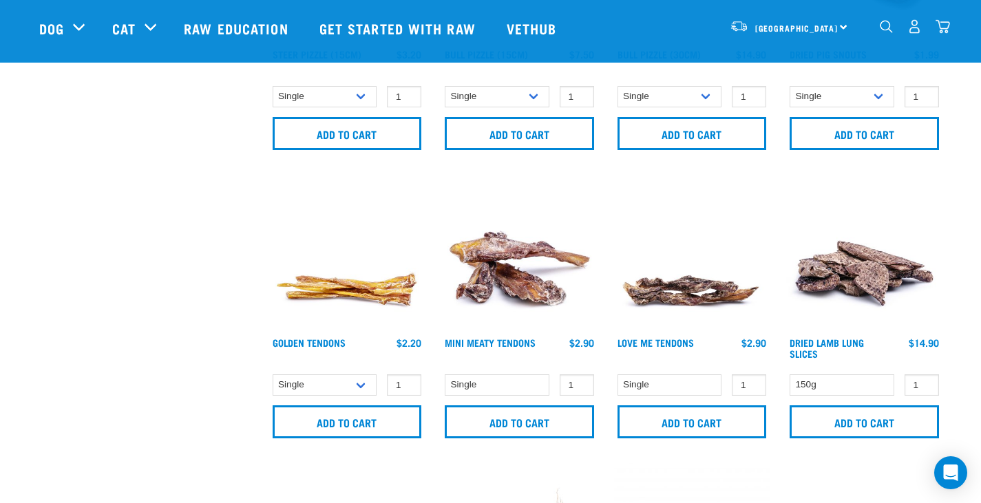
click at [940, 24] on img "dropdown navigation" at bounding box center [942, 26] width 14 height 14
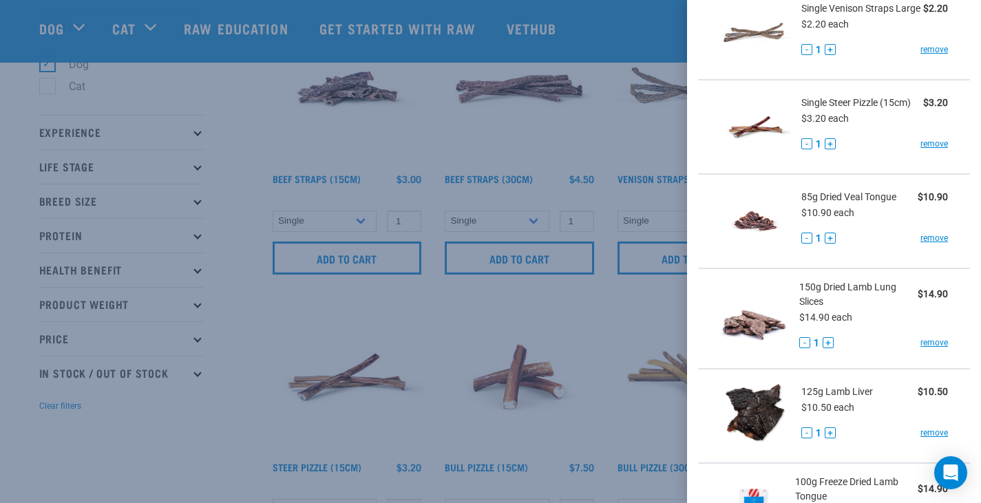
scroll to position [0, 0]
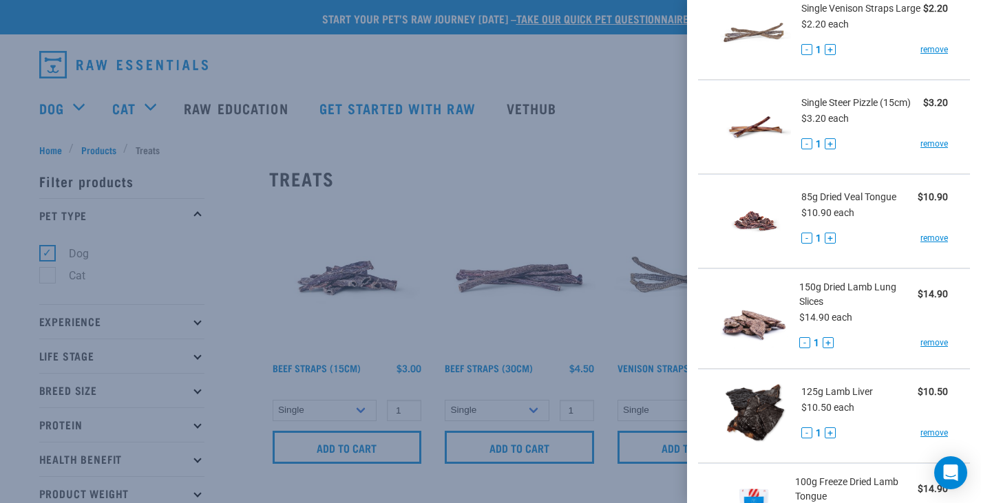
drag, startPoint x: 523, startPoint y: 138, endPoint x: 617, endPoint y: 207, distance: 117.2
click at [617, 207] on div at bounding box center [490, 251] width 981 height 503
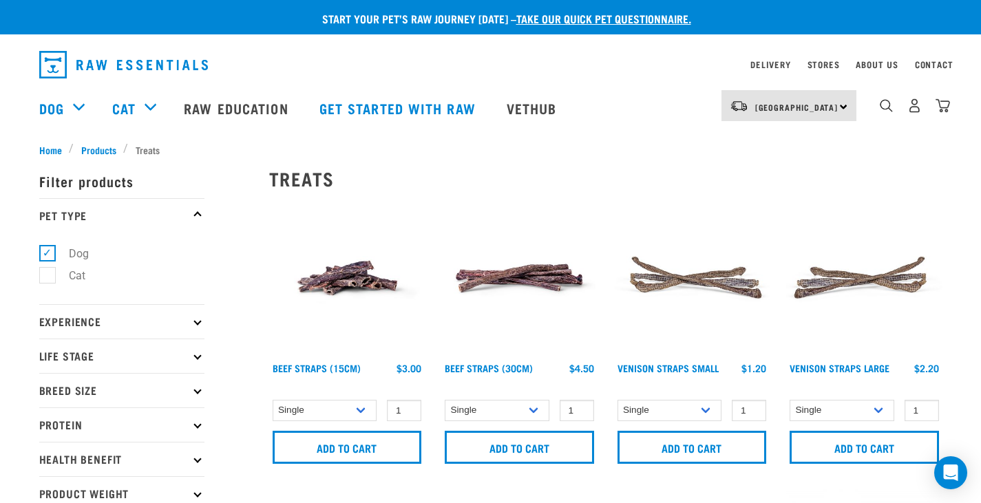
click at [618, 207] on img at bounding box center [692, 278] width 156 height 156
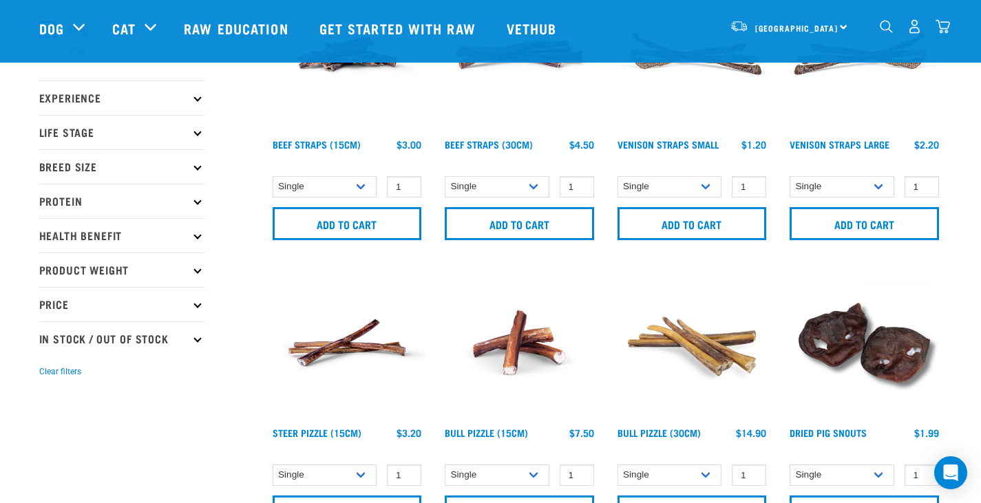
scroll to position [275, 0]
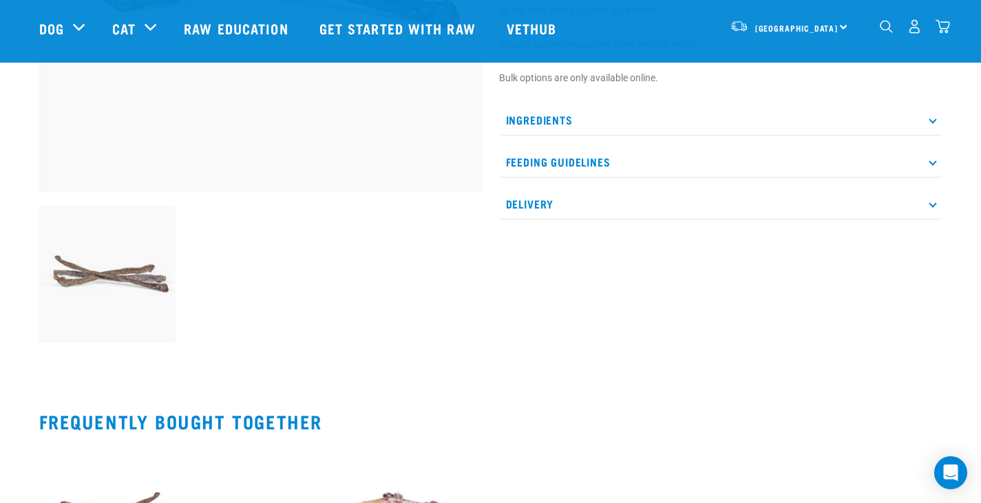
scroll to position [413, 0]
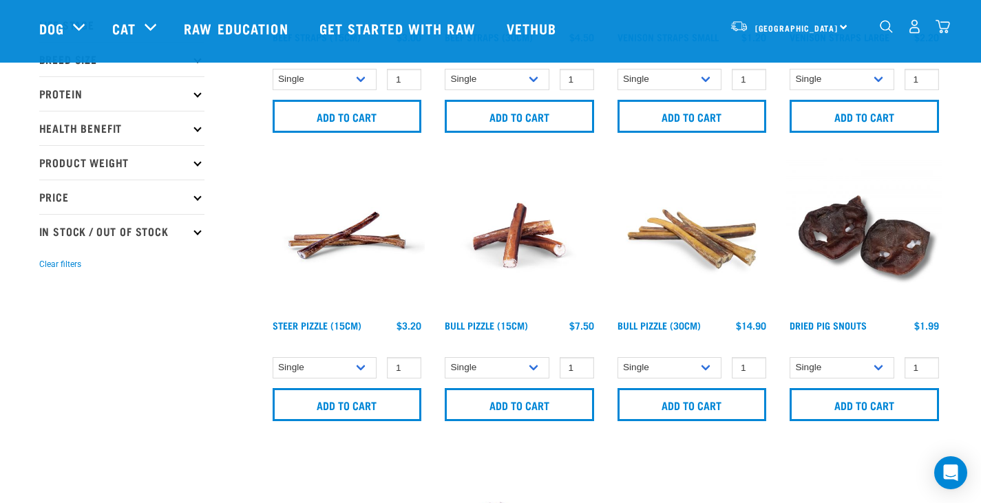
scroll to position [229, 0]
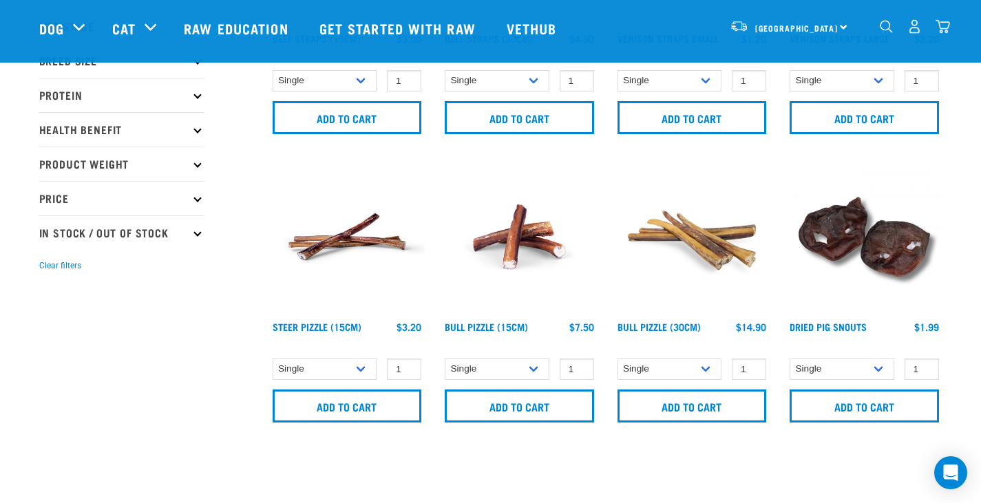
click at [337, 240] on img at bounding box center [347, 237] width 156 height 156
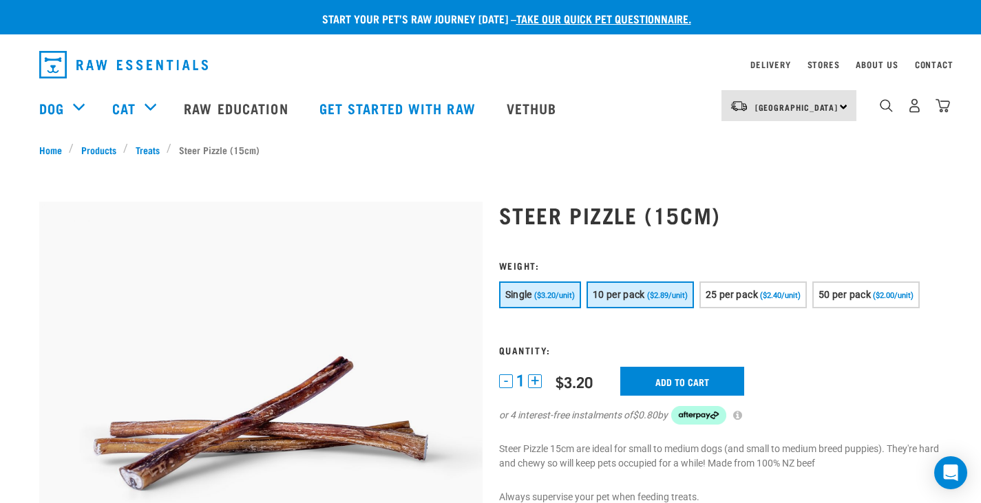
click at [608, 289] on span "10 per pack" at bounding box center [619, 294] width 52 height 11
click at [943, 112] on img "dropdown navigation" at bounding box center [942, 105] width 14 height 14
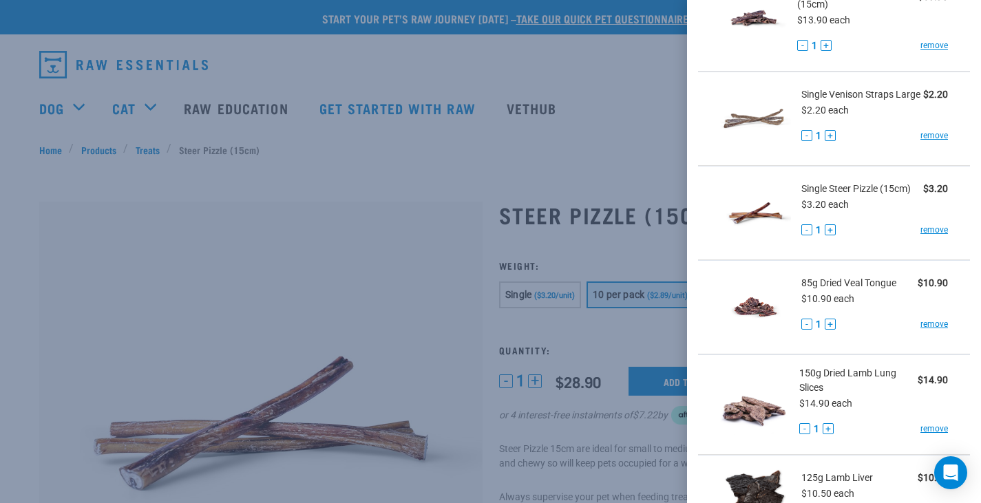
scroll to position [69, 0]
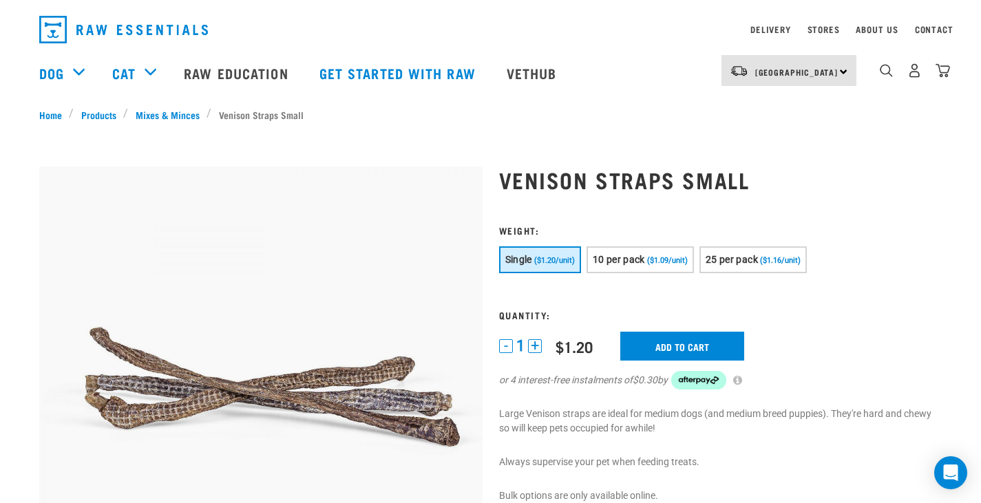
scroll to position [69, 0]
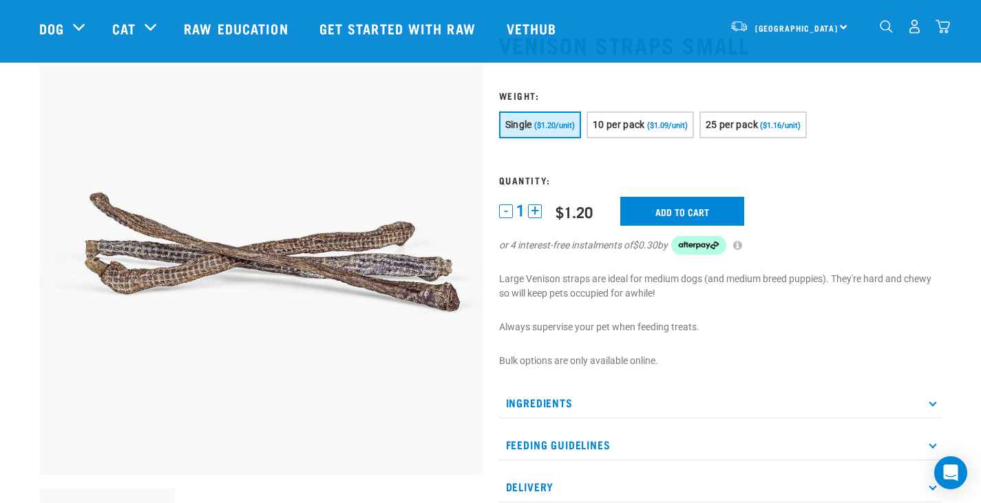
click at [944, 32] on img "dropdown navigation" at bounding box center [942, 26] width 14 height 14
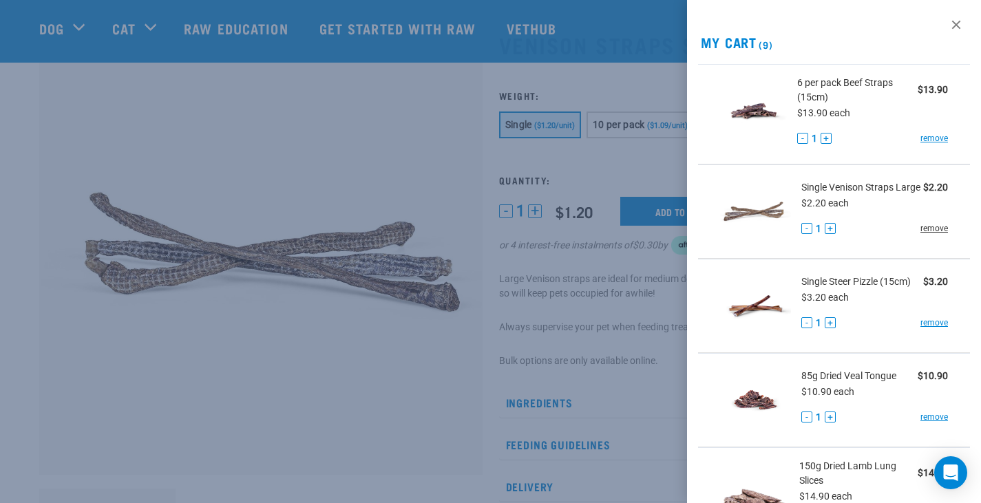
click at [930, 235] on link "remove" at bounding box center [934, 228] width 28 height 12
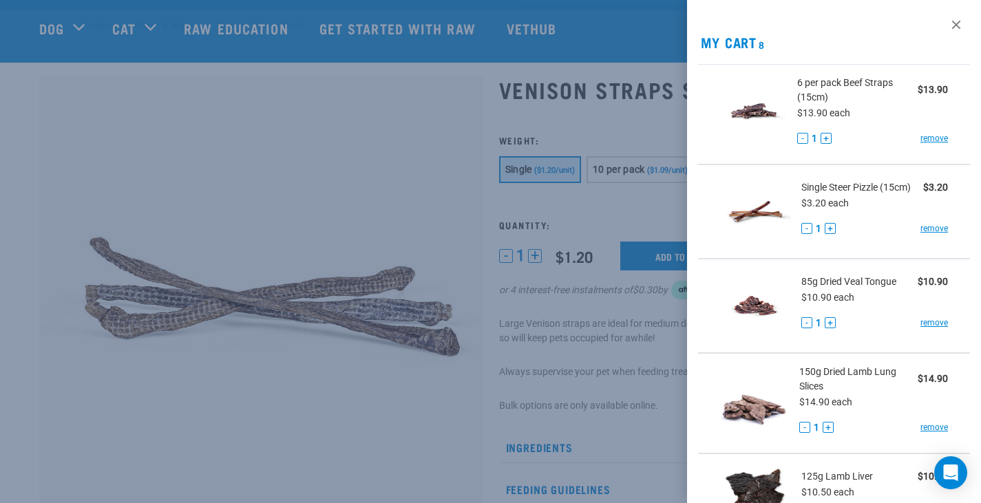
scroll to position [0, 0]
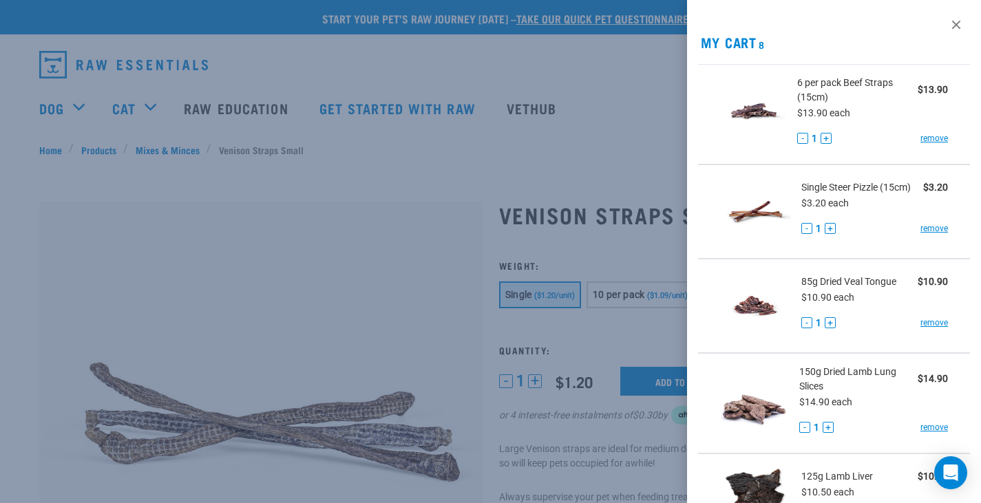
click at [609, 154] on div at bounding box center [490, 251] width 981 height 503
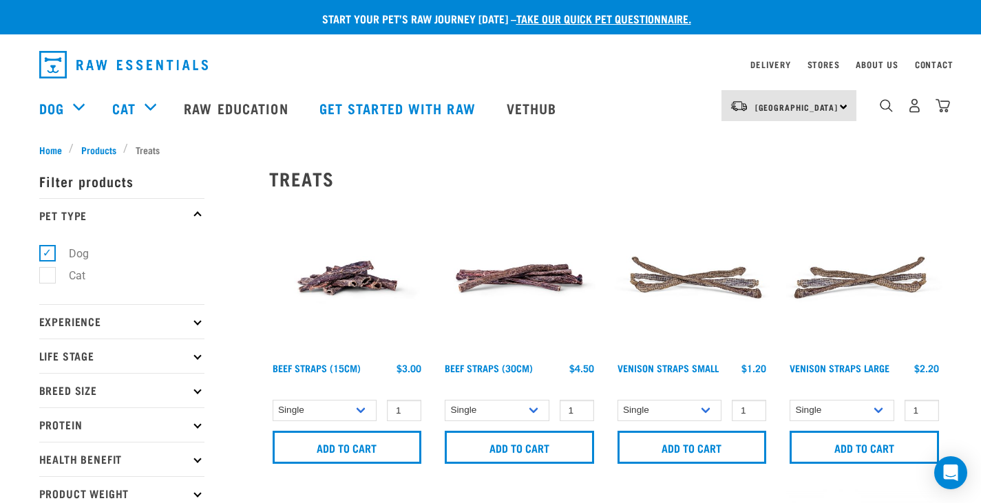
click at [371, 279] on img at bounding box center [347, 278] width 156 height 156
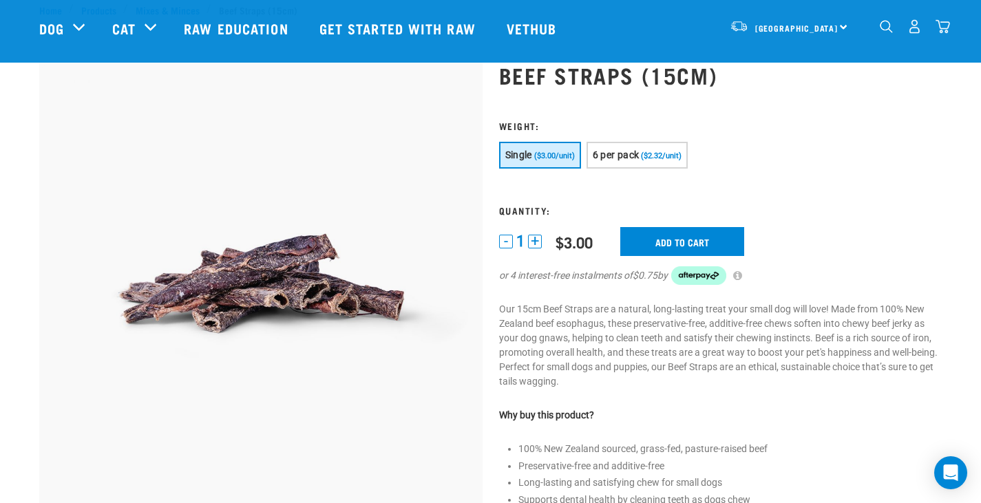
scroll to position [69, 0]
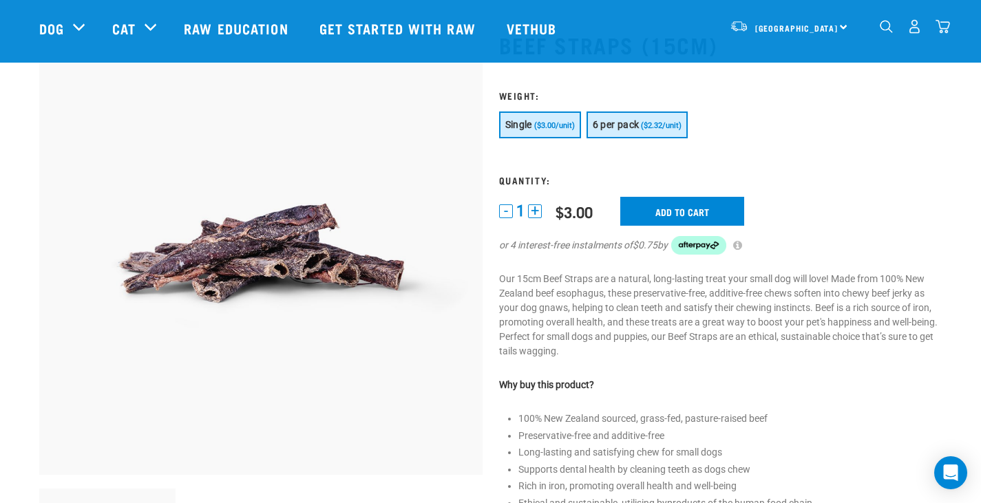
click at [659, 127] on span "($2.32/unit)" at bounding box center [661, 125] width 41 height 9
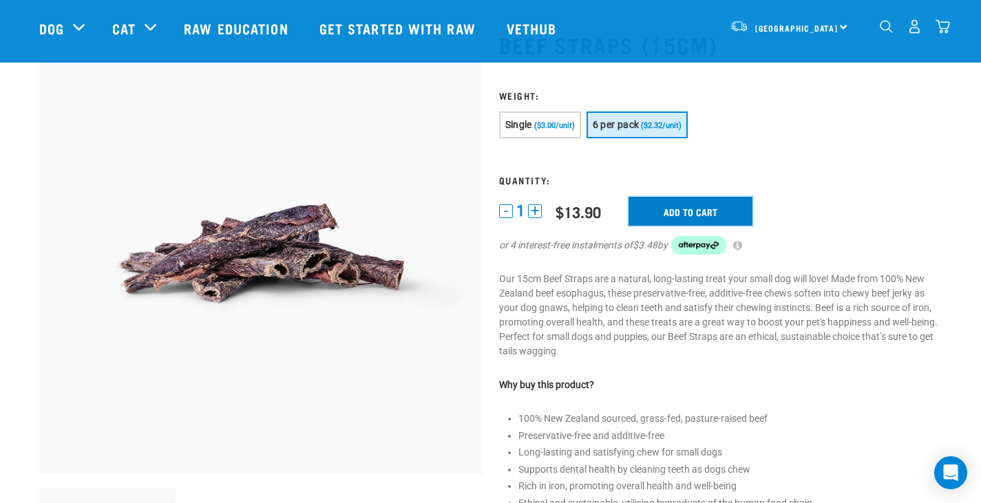
click at [701, 213] on input "Add to cart" at bounding box center [690, 211] width 124 height 29
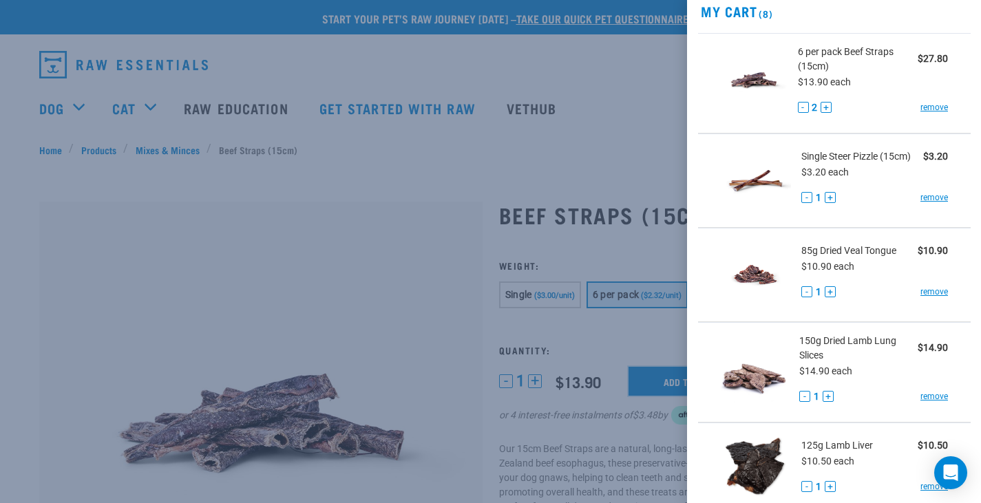
scroll to position [0, 0]
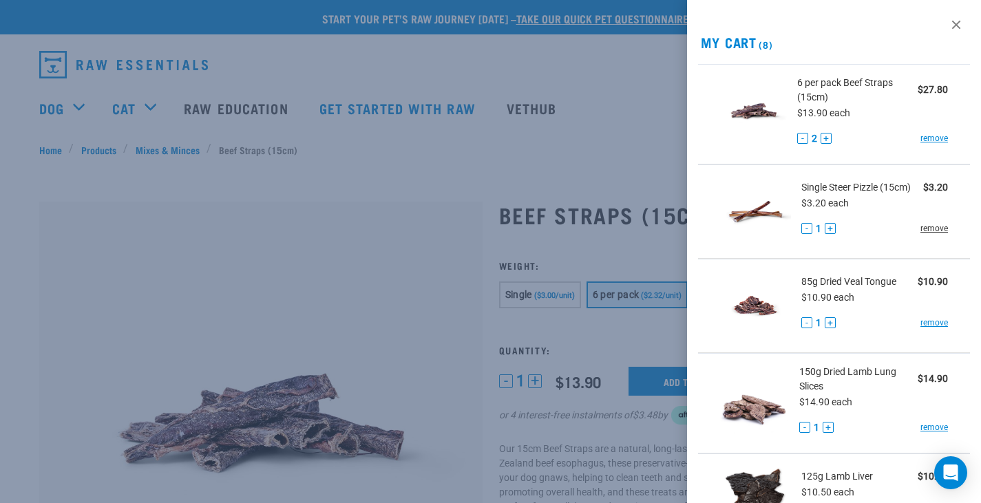
click at [929, 227] on link "remove" at bounding box center [934, 228] width 28 height 12
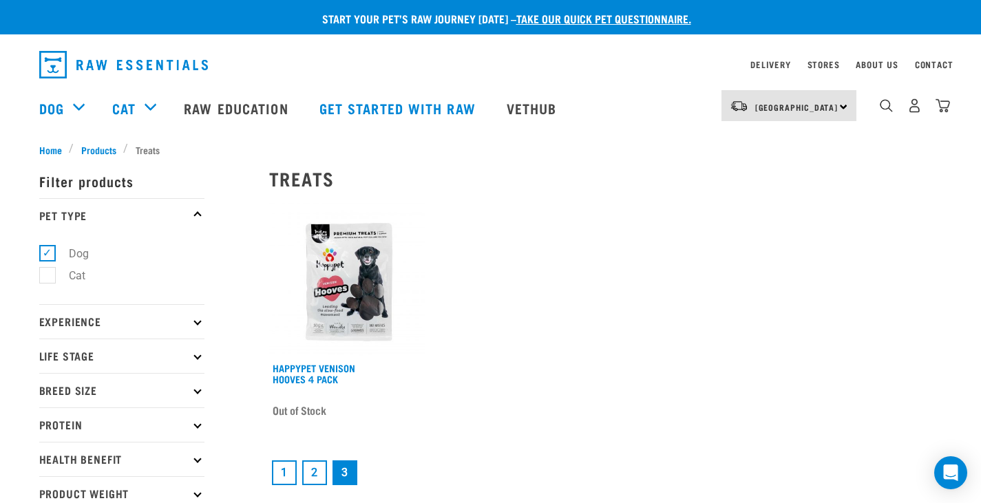
click at [287, 461] on link "1" at bounding box center [284, 473] width 25 height 25
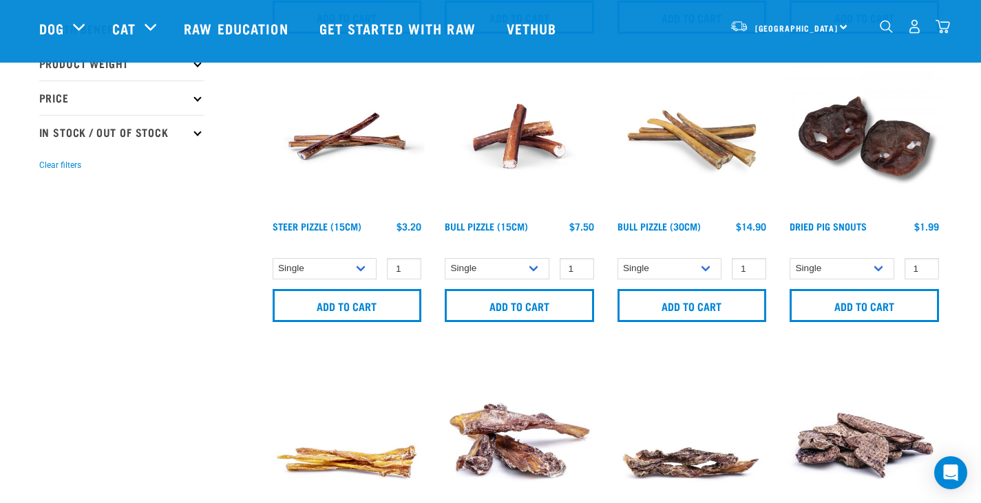
scroll to position [344, 0]
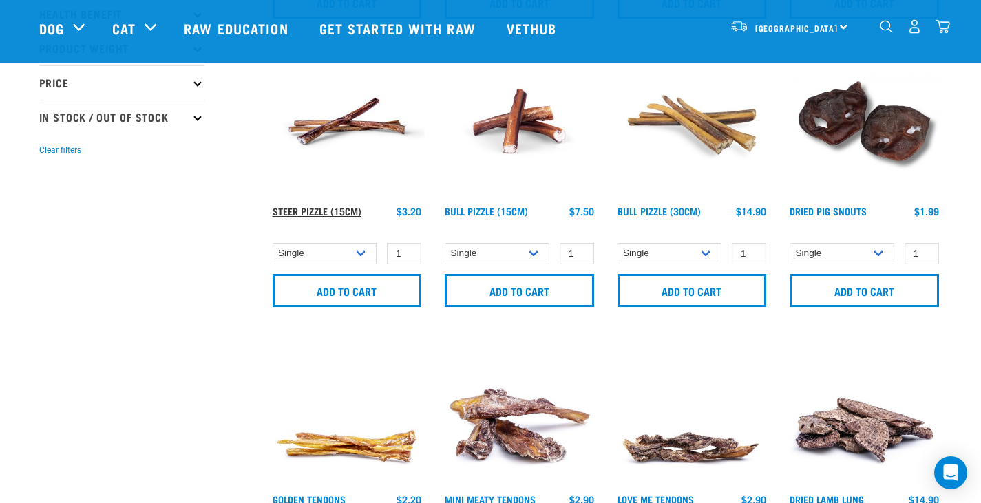
click at [348, 213] on link "Steer Pizzle (15cm)" at bounding box center [317, 211] width 89 height 5
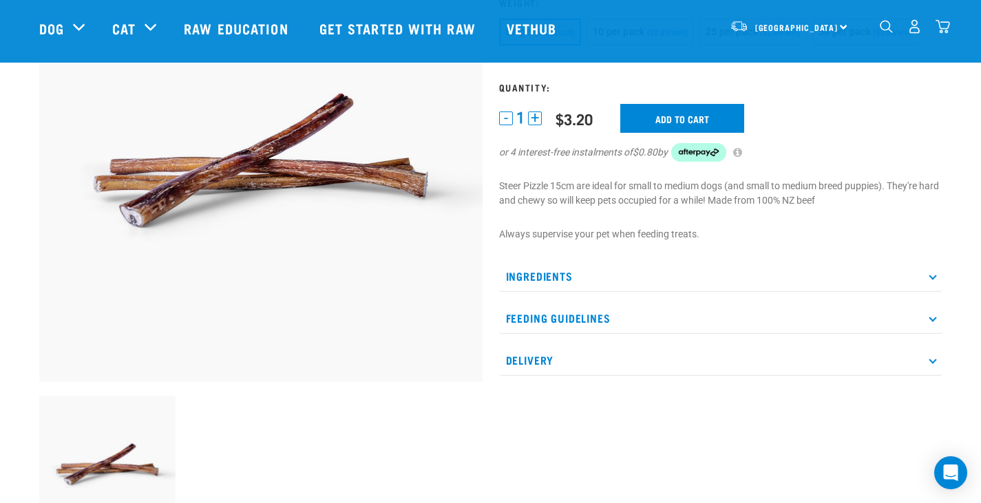
scroll to position [138, 0]
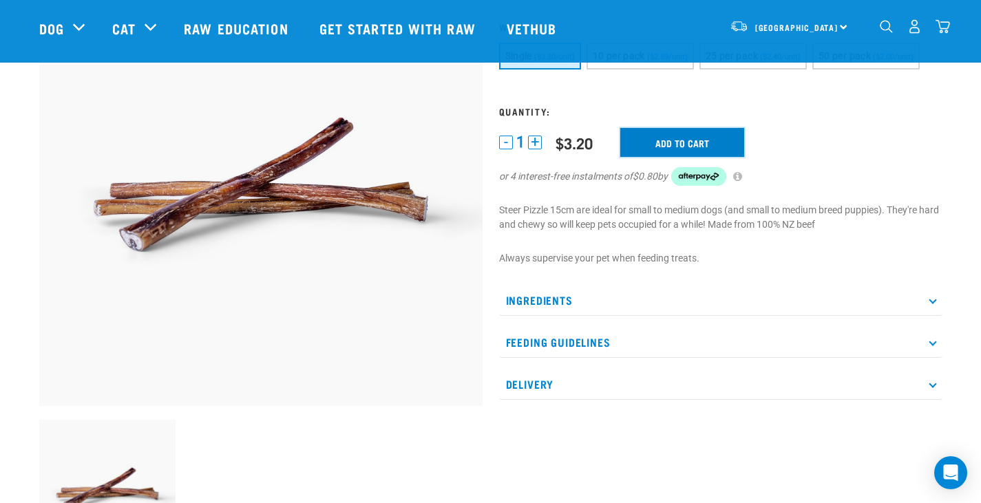
click at [697, 142] on input "Add to cart" at bounding box center [682, 142] width 124 height 29
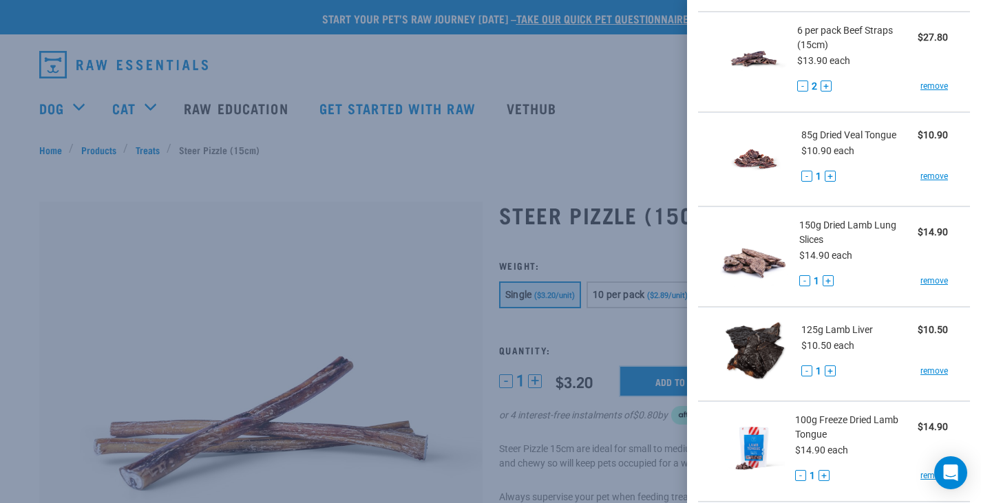
scroll to position [147, 0]
click at [832, 365] on button "+" at bounding box center [830, 370] width 11 height 11
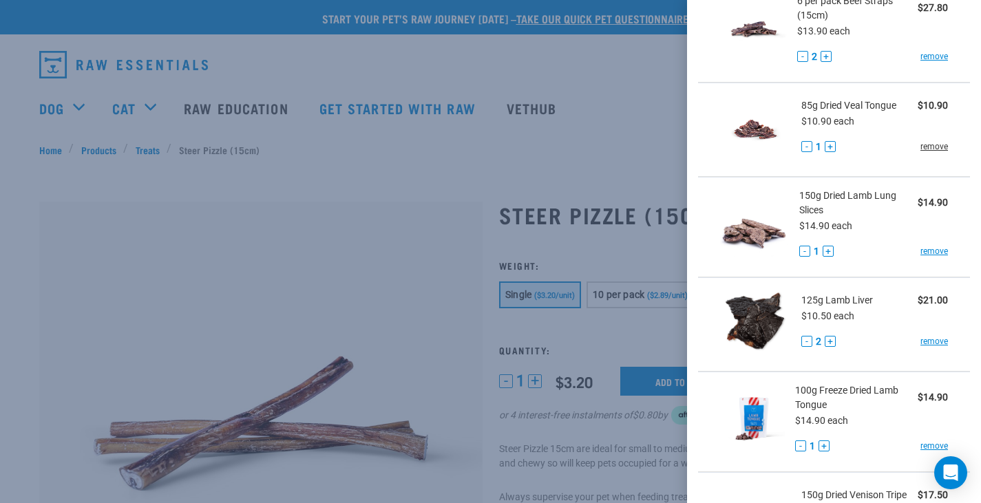
scroll to position [207, 0]
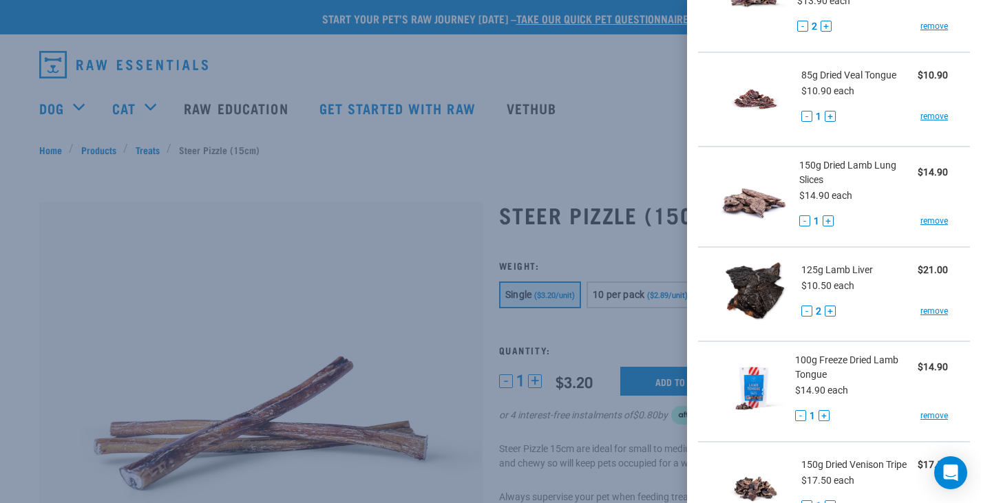
click at [803, 307] on button "-" at bounding box center [806, 311] width 11 height 11
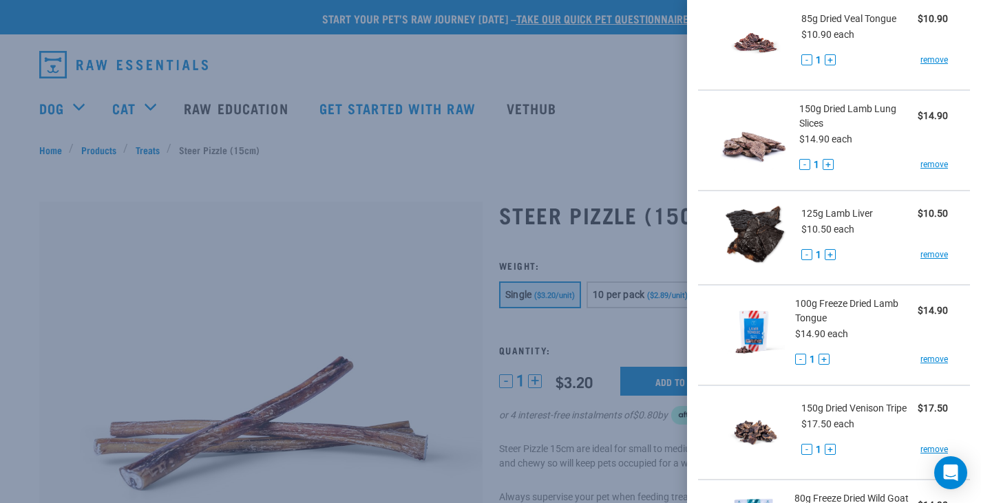
scroll to position [0, 0]
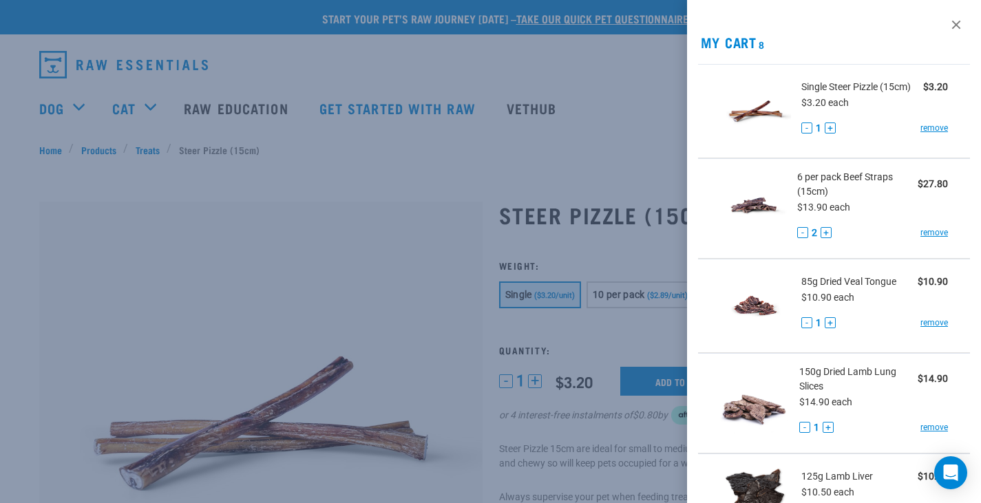
click at [798, 230] on button "-" at bounding box center [802, 232] width 11 height 11
click at [829, 125] on button "+" at bounding box center [830, 128] width 11 height 11
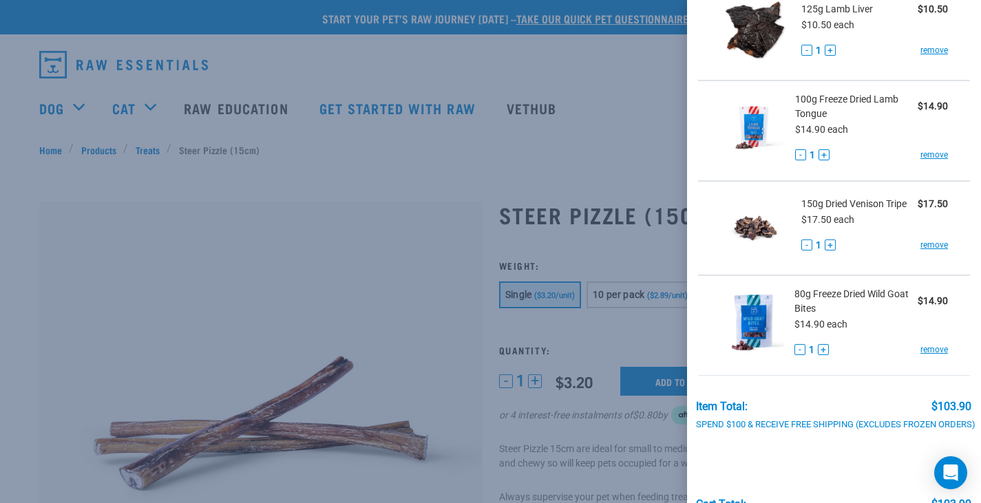
scroll to position [560, 0]
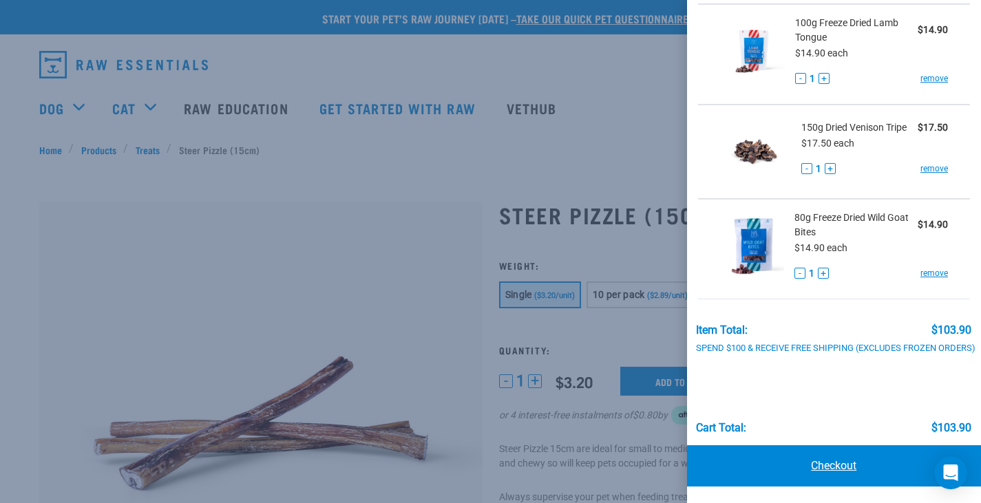
click at [844, 451] on link "Checkout" at bounding box center [834, 465] width 295 height 41
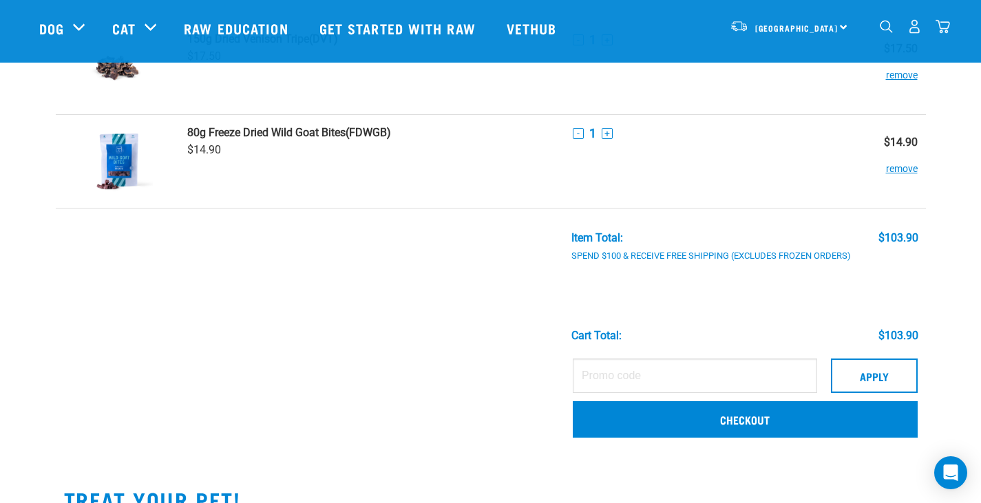
scroll to position [826, 0]
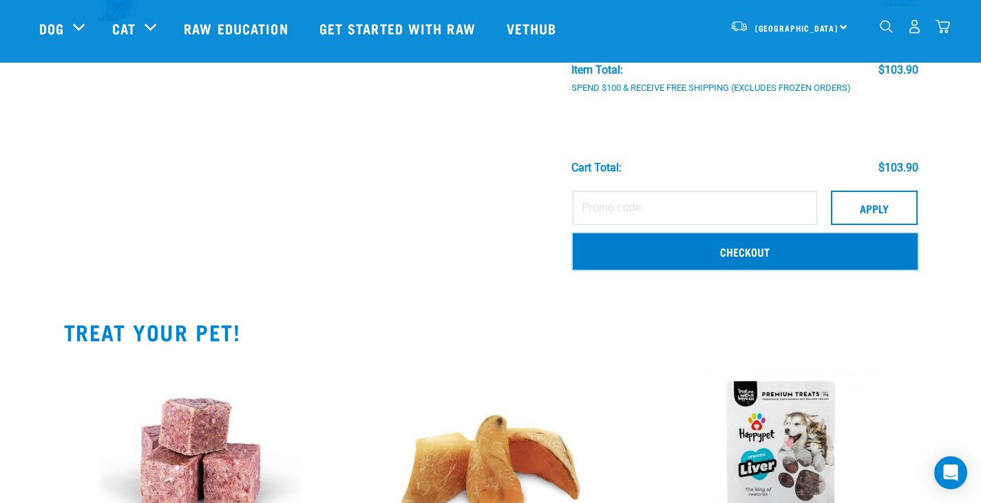
click at [746, 248] on link "Checkout" at bounding box center [745, 251] width 345 height 36
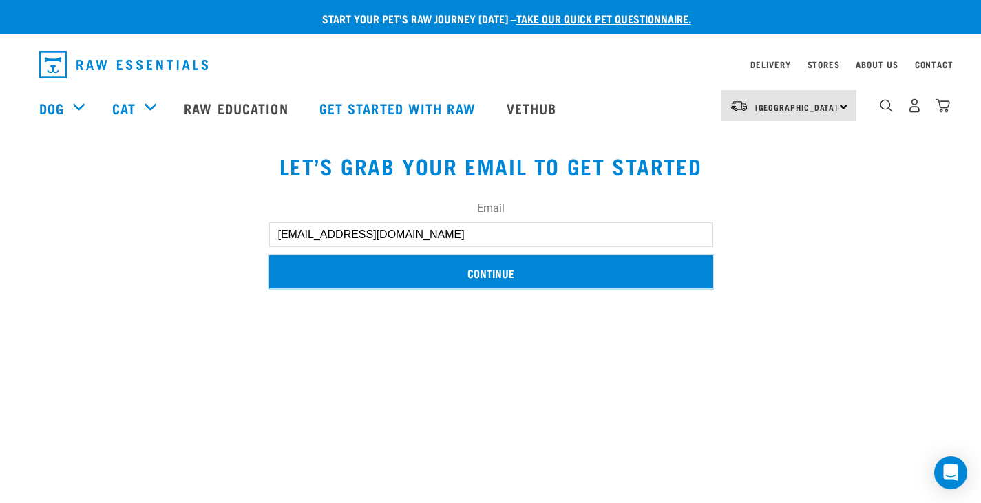
click at [573, 287] on input "Continue" at bounding box center [490, 271] width 443 height 33
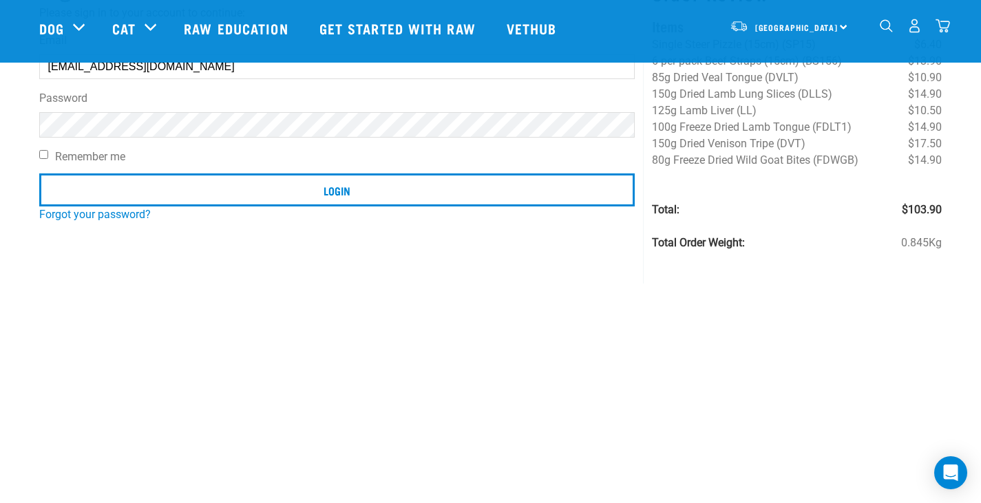
scroll to position [138, 0]
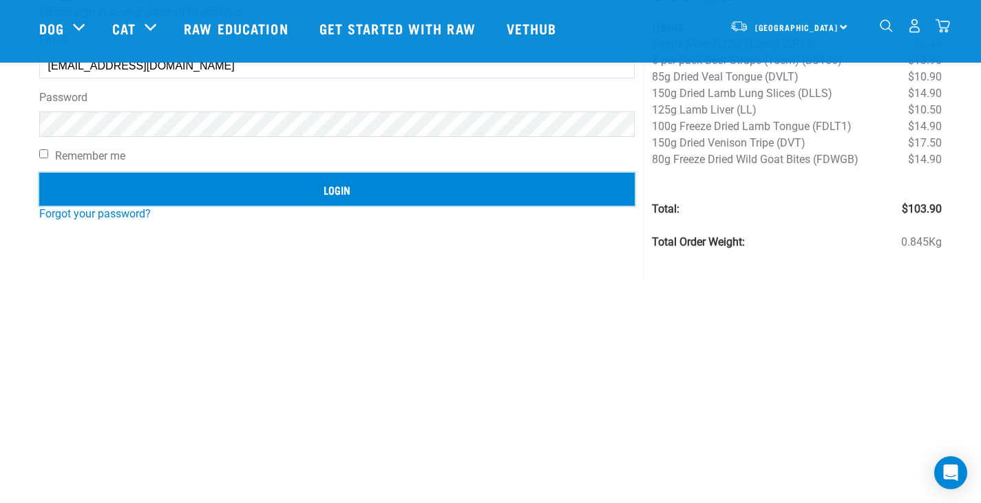
click at [360, 185] on input "Login" at bounding box center [337, 189] width 596 height 33
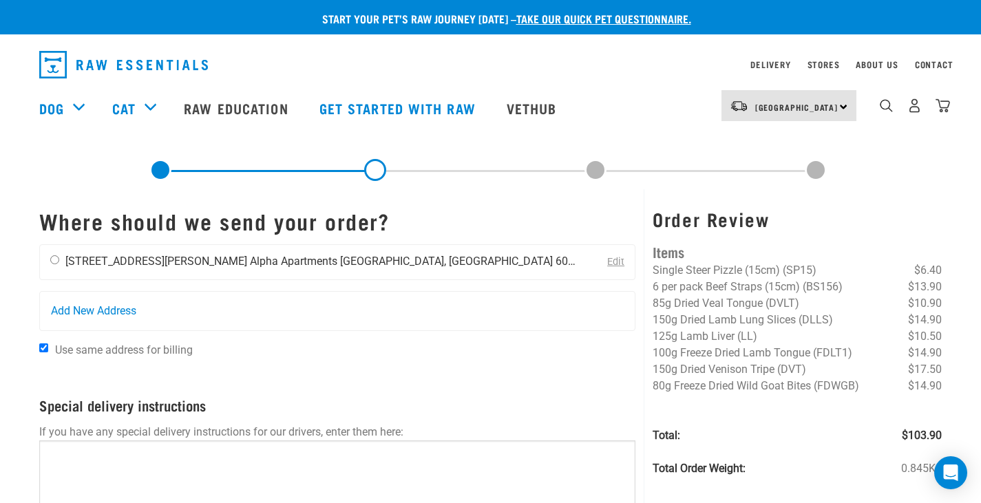
click at [61, 258] on div "Leila Yamada 801/4 Elizabeth Street Alpha Apartments Mt.Vic, Wellington 6011 02…" at bounding box center [313, 262] width 547 height 34
click at [56, 259] on input "radio" at bounding box center [54, 259] width 9 height 9
radio input "true"
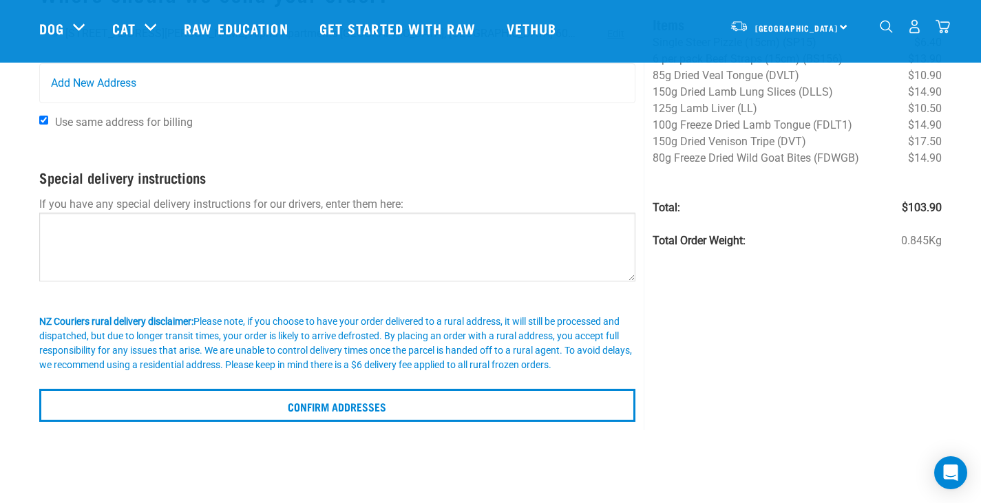
scroll to position [138, 0]
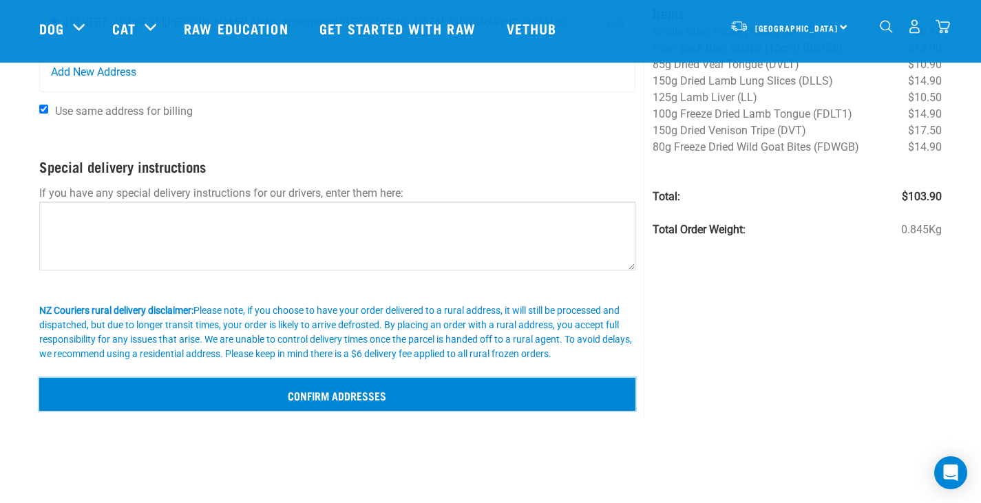
click at [205, 394] on input "Confirm addresses" at bounding box center [337, 394] width 597 height 33
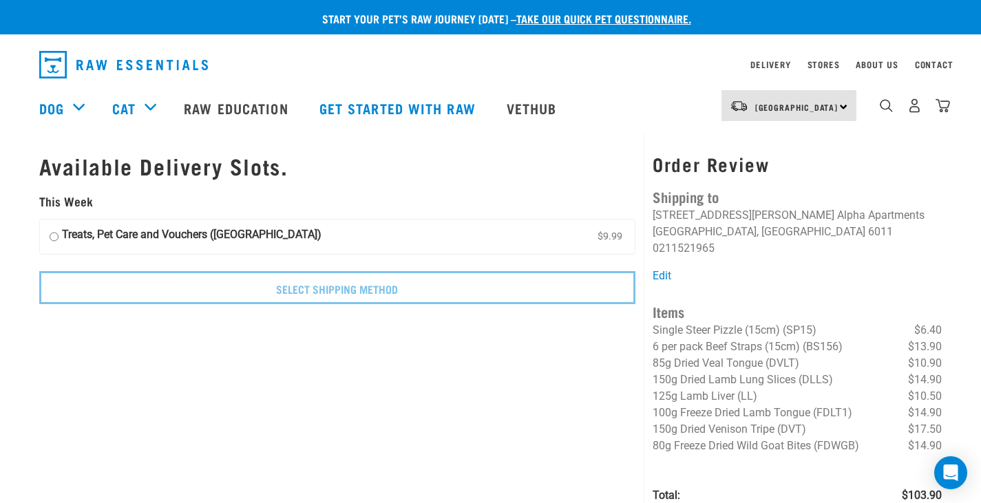
click at [52, 237] on input "Treats, Pet Care and Vouchers ([GEOGRAPHIC_DATA]) $9.99" at bounding box center [54, 236] width 9 height 21
radio input "true"
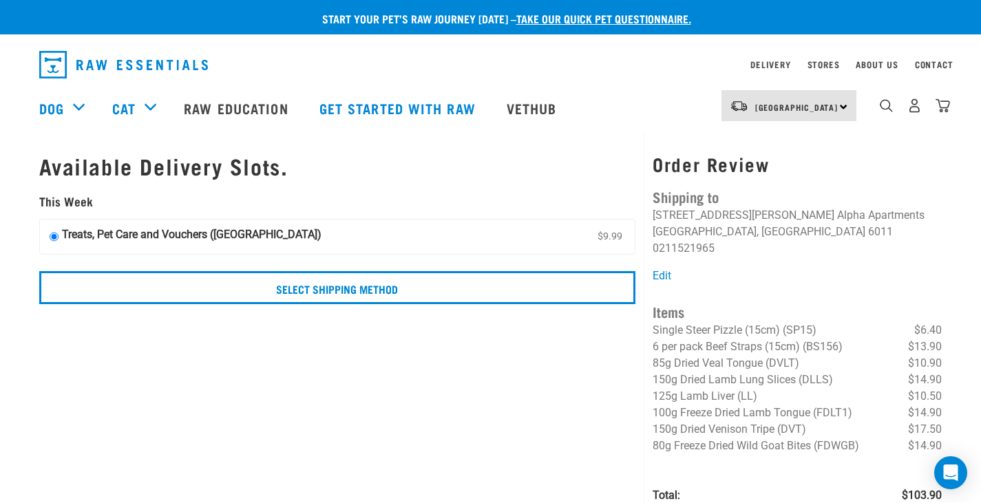
scroll to position [69, 0]
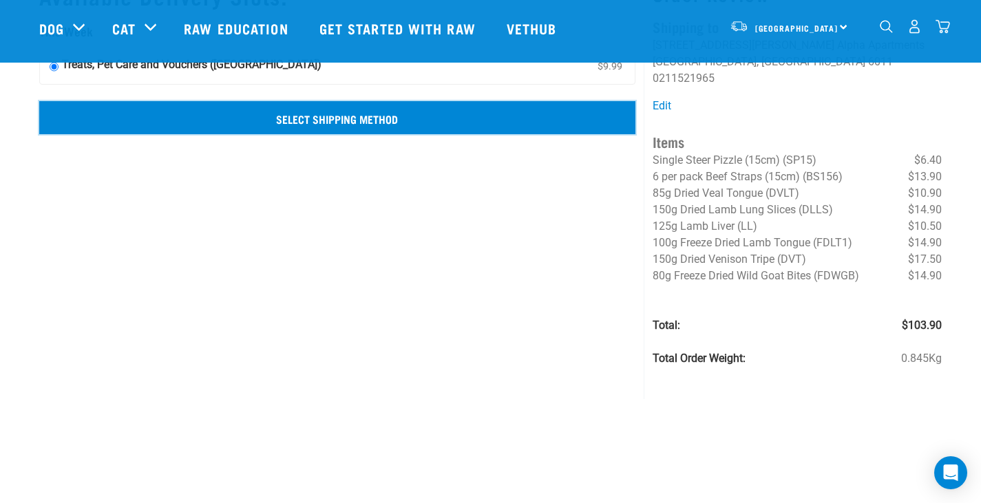
click at [195, 114] on input "Select Shipping Method" at bounding box center [337, 117] width 597 height 33
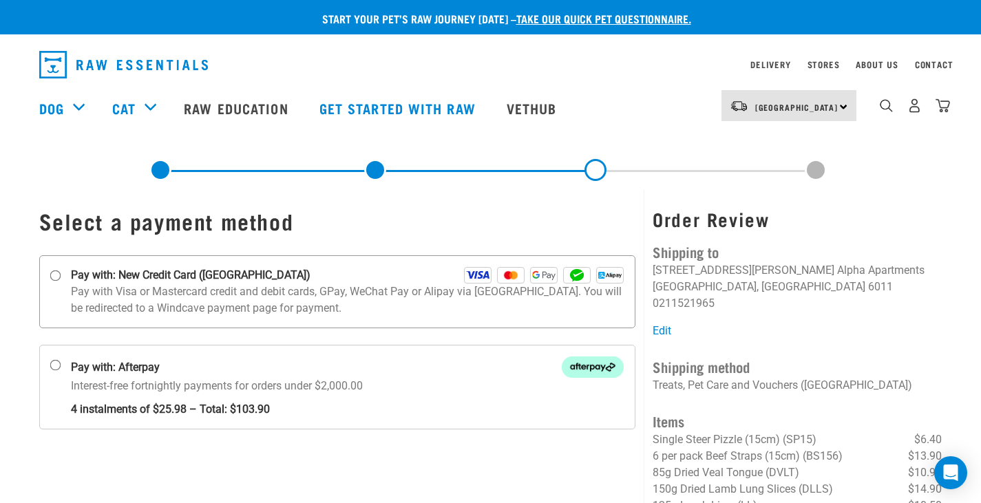
click at [52, 272] on input "Pay with: New Credit Card (Windcave)" at bounding box center [55, 276] width 11 height 11
radio input "true"
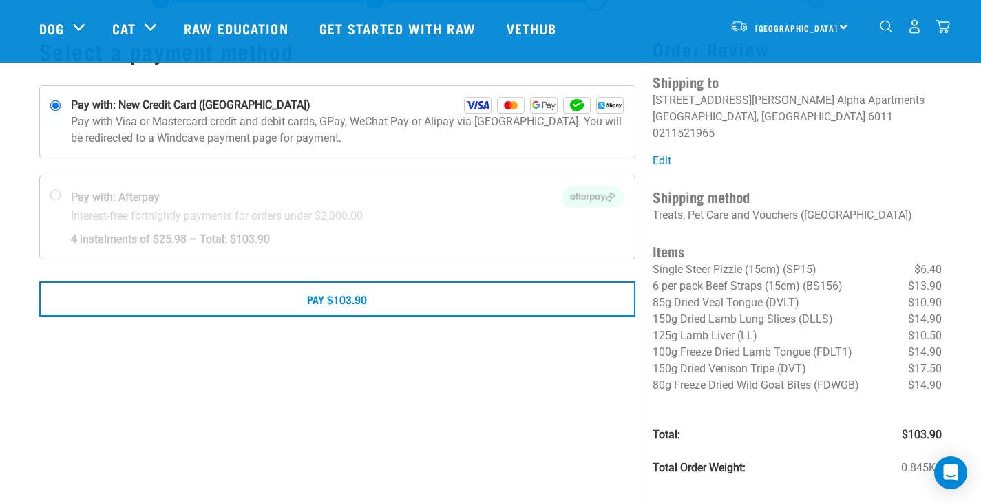
scroll to position [138, 0]
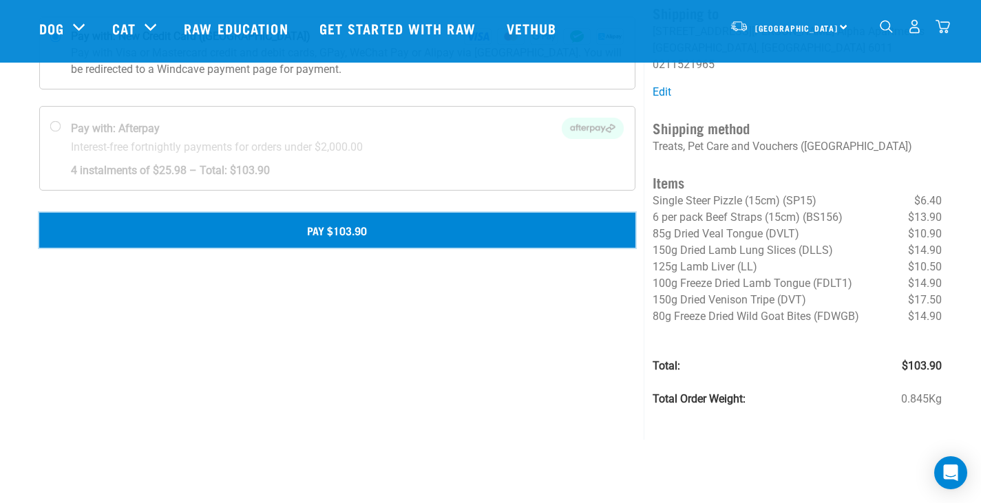
click at [180, 236] on button "Pay $103.90" at bounding box center [337, 230] width 597 height 34
